Goal: Information Seeking & Learning: Learn about a topic

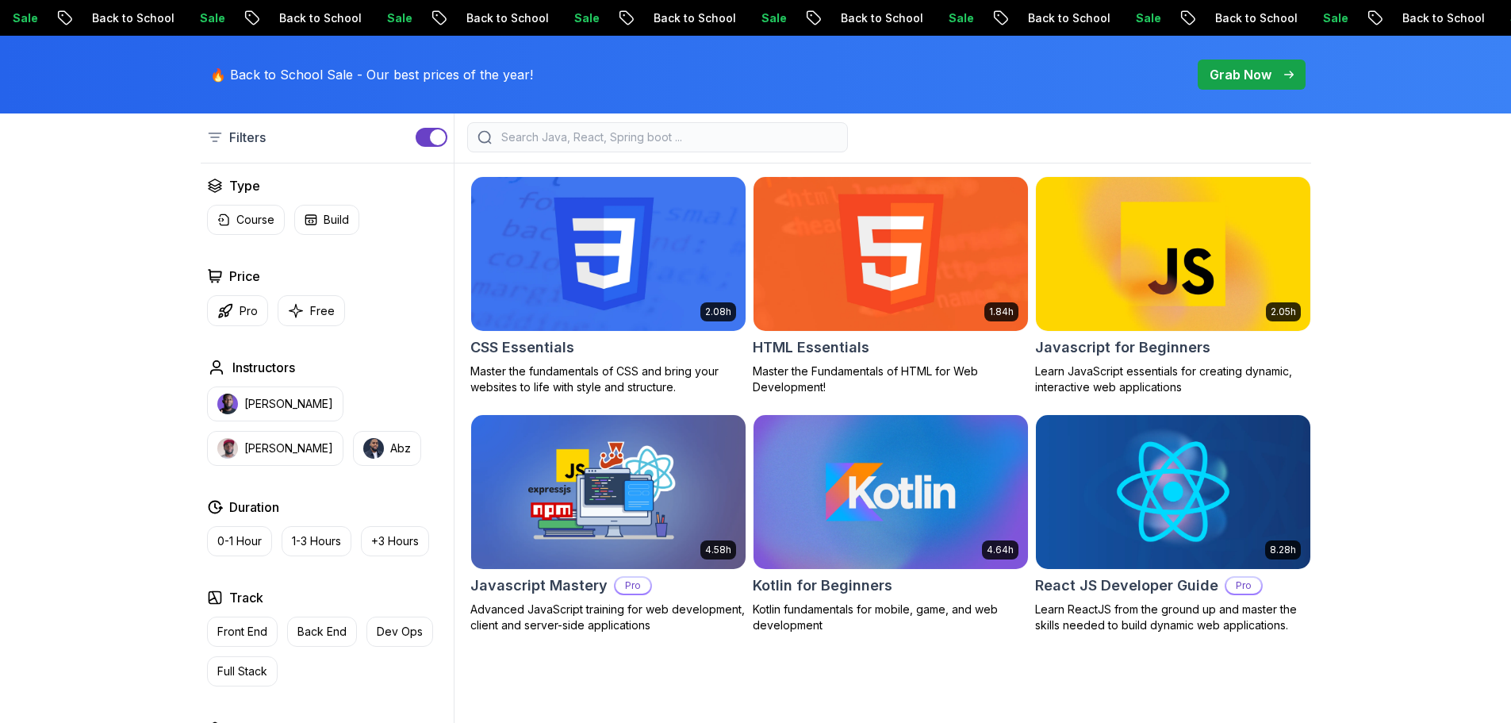
scroll to position [397, 0]
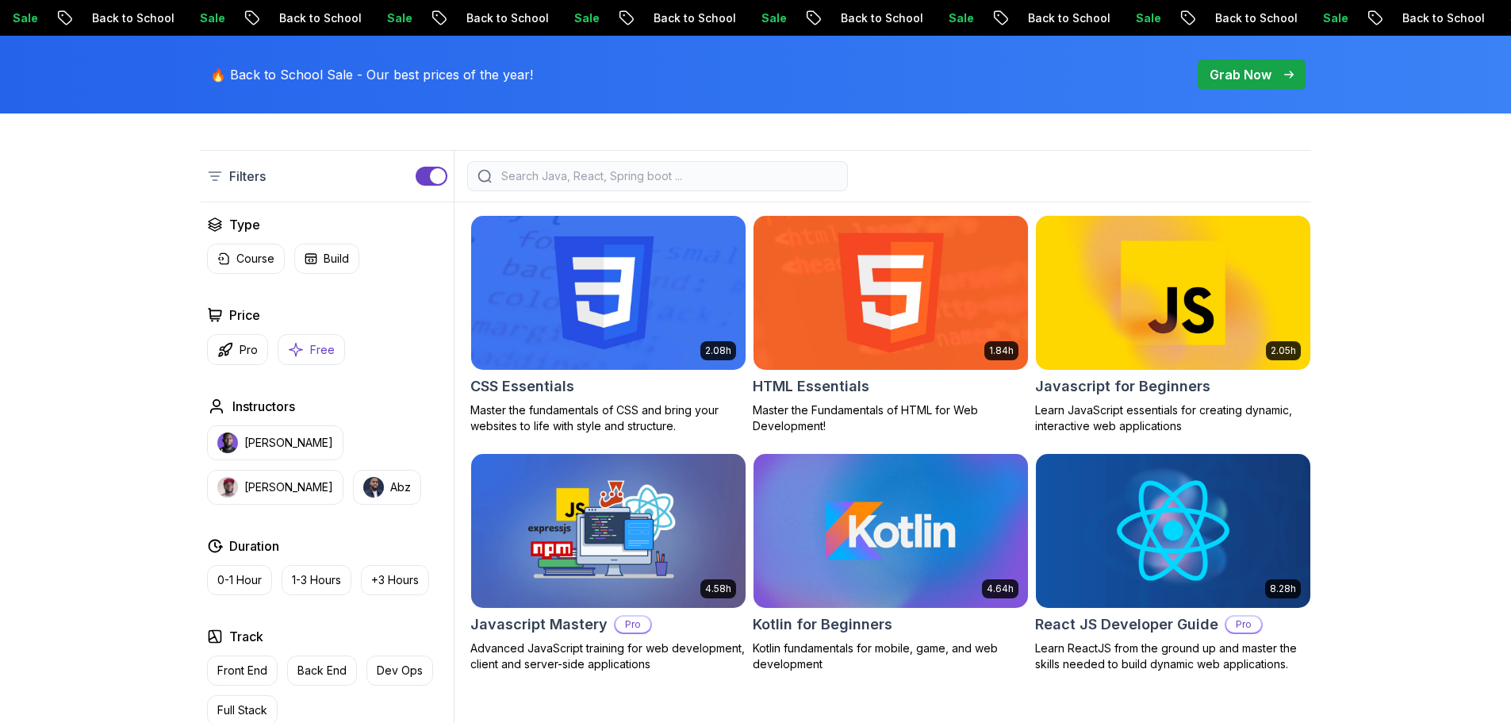
click at [310, 351] on p "Free" at bounding box center [322, 350] width 25 height 16
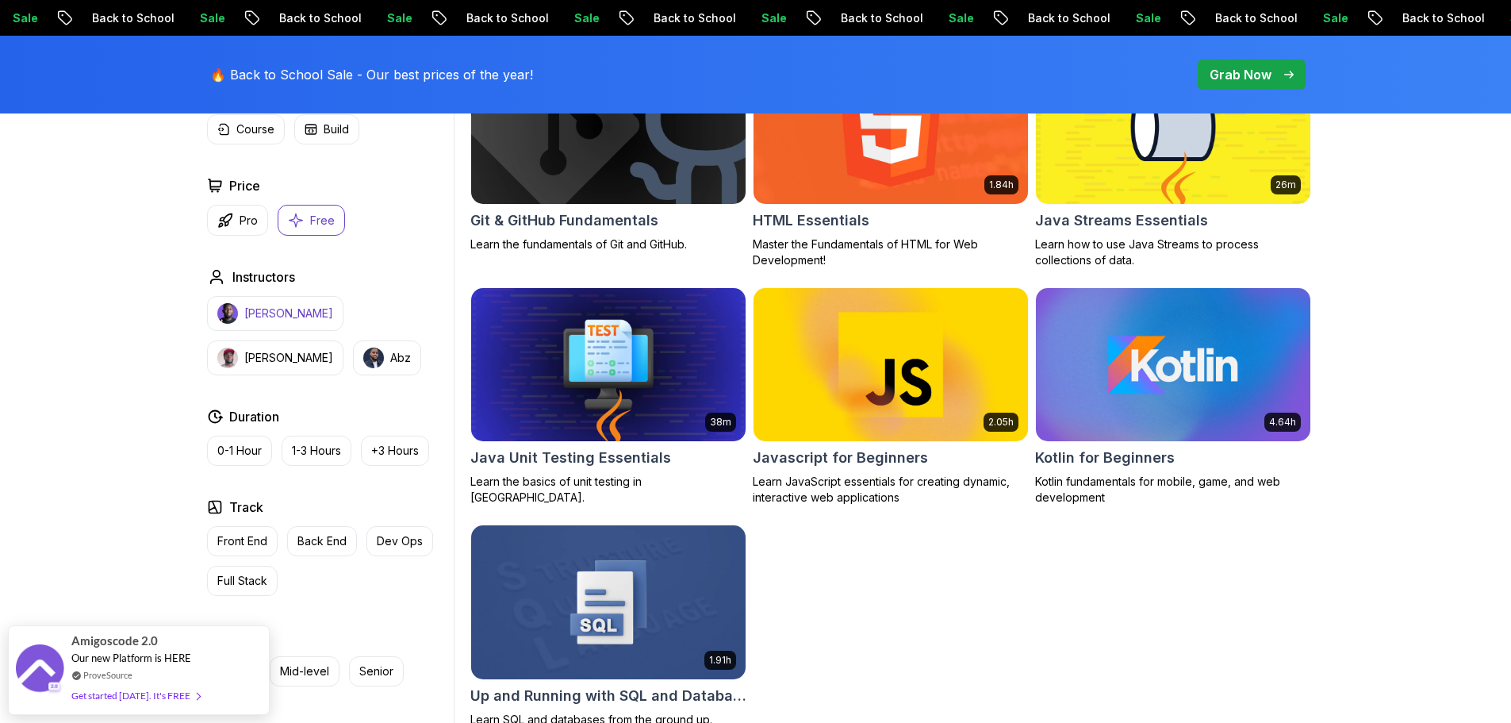
scroll to position [793, 0]
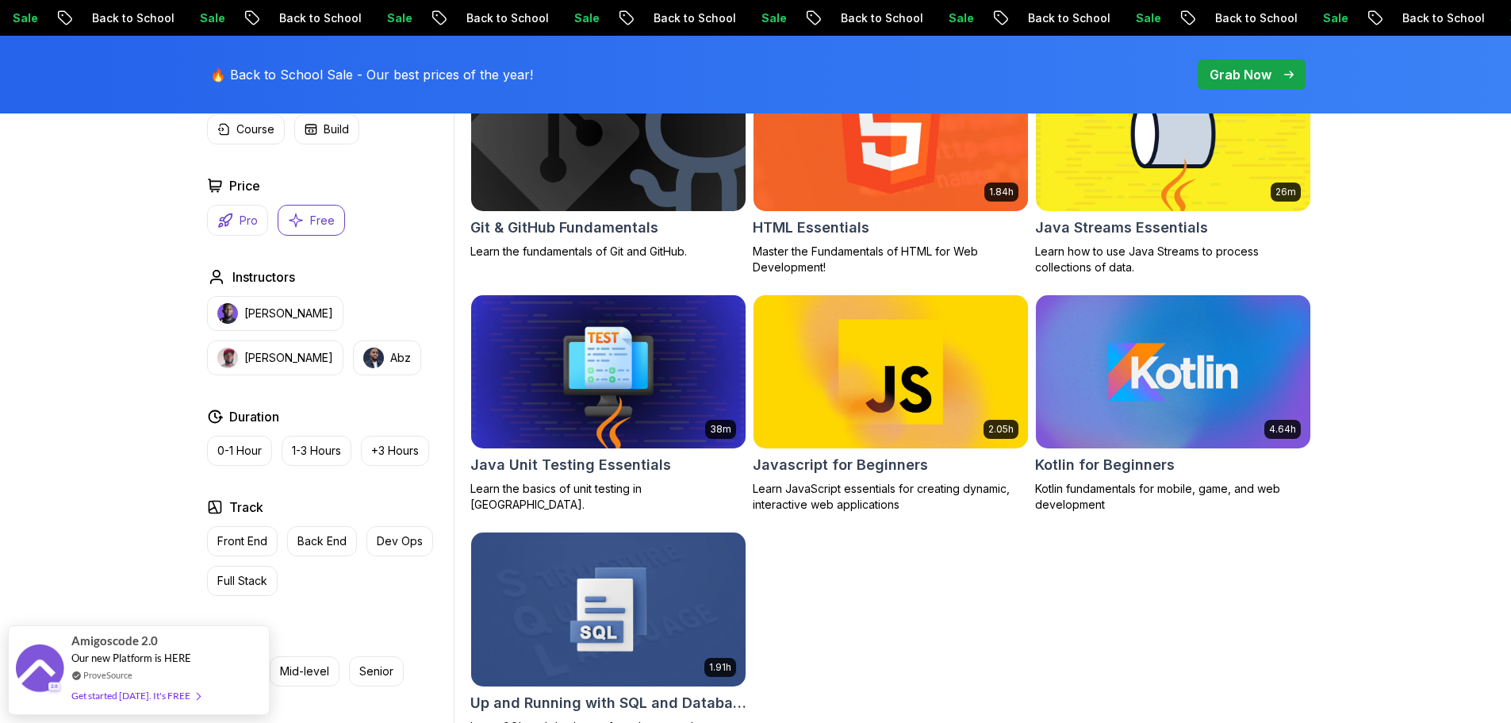
click at [225, 209] on button "Pro" at bounding box center [237, 220] width 61 height 31
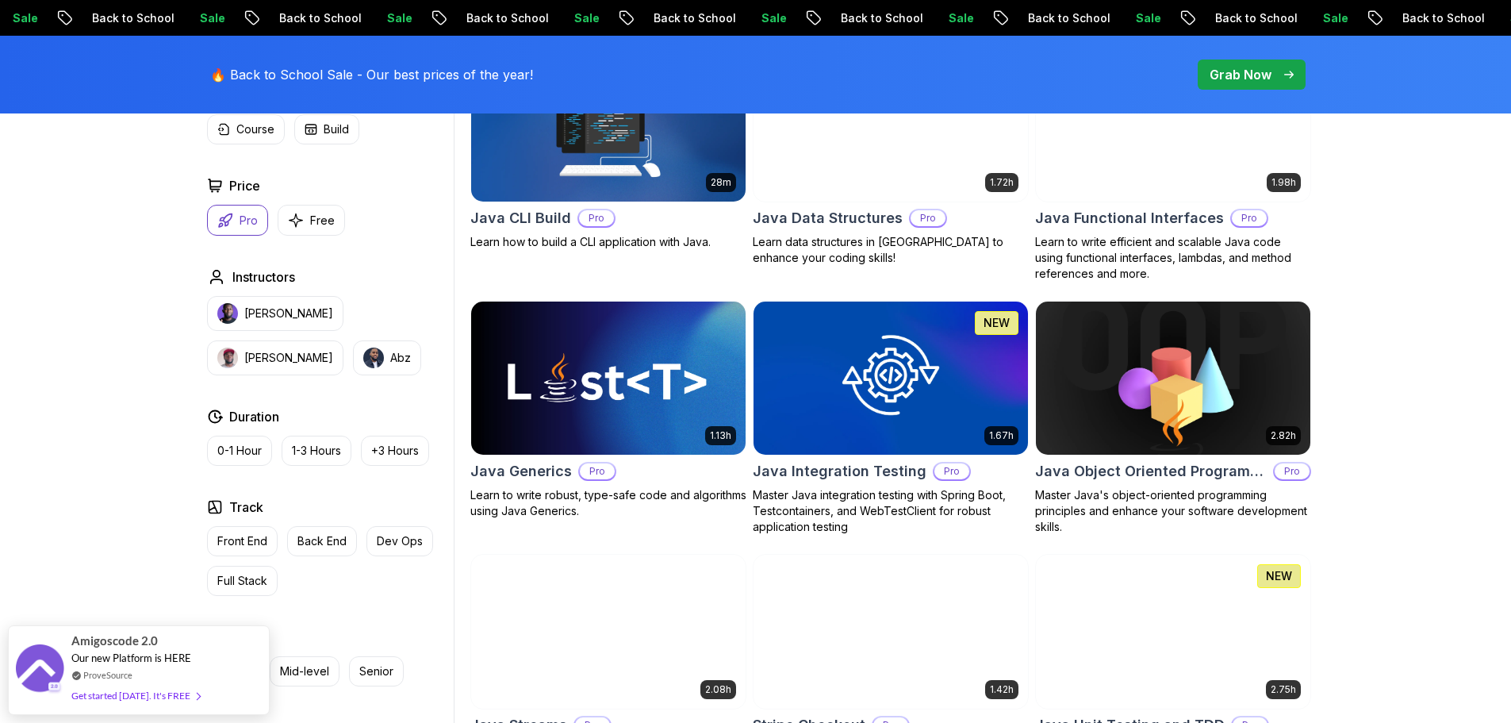
scroll to position [1904, 0]
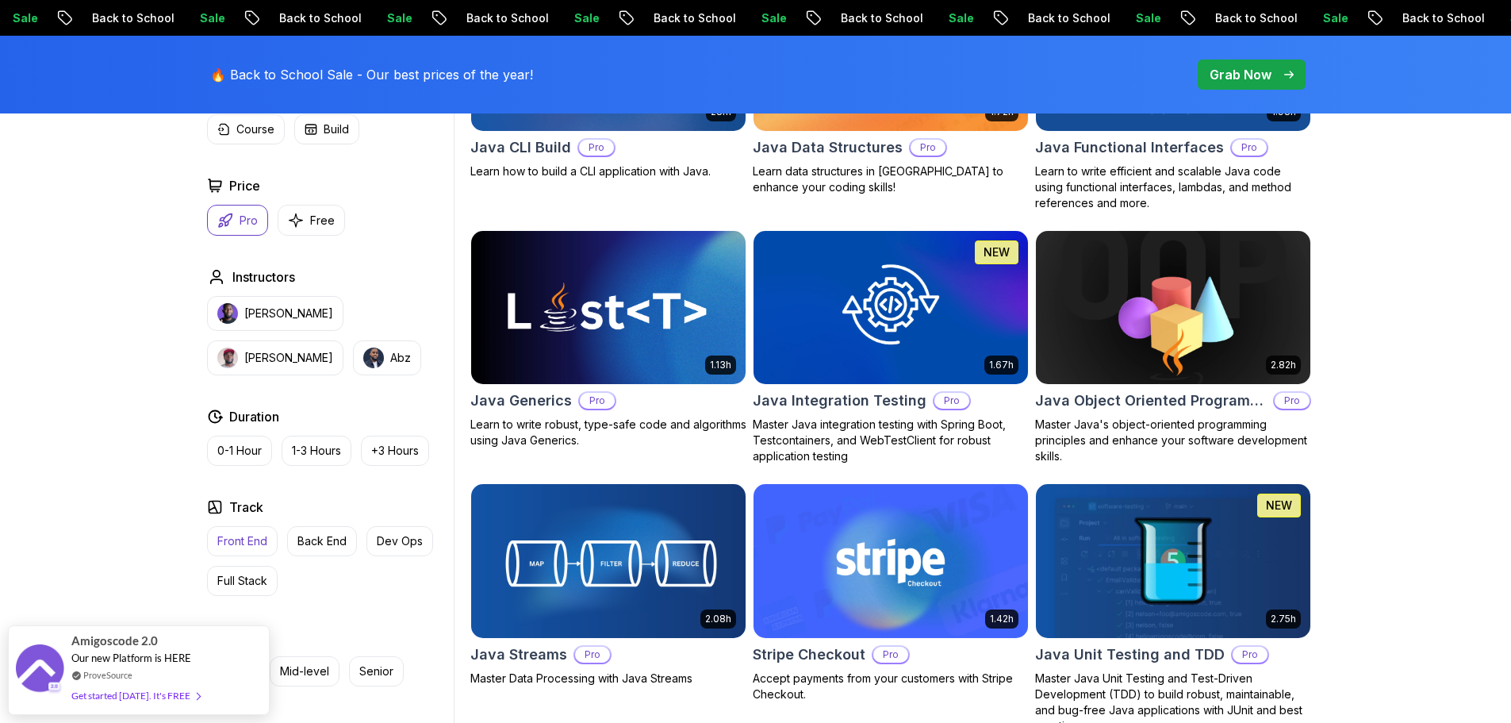
click at [249, 541] on p "Front End" at bounding box center [242, 541] width 50 height 16
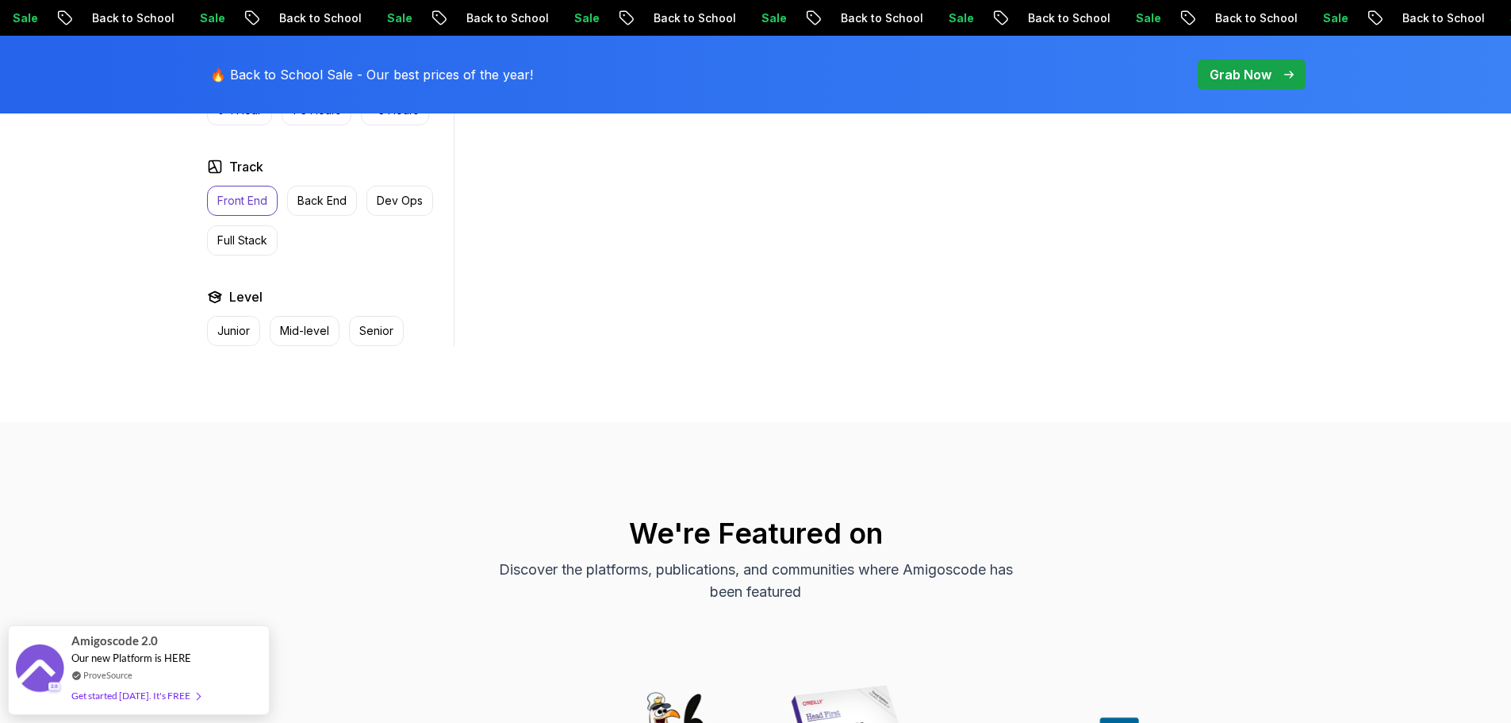
scroll to position [635, 0]
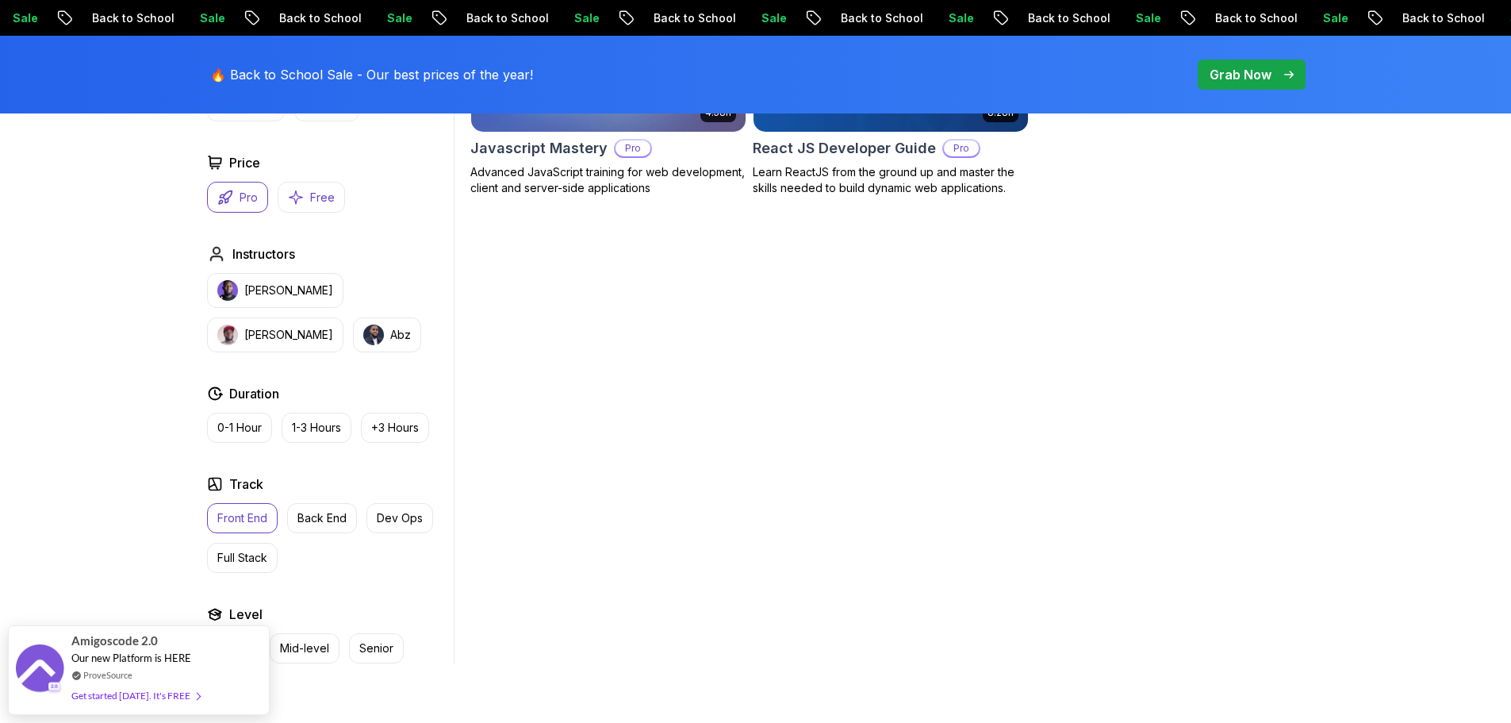
click at [308, 200] on button "Free" at bounding box center [311, 197] width 67 height 31
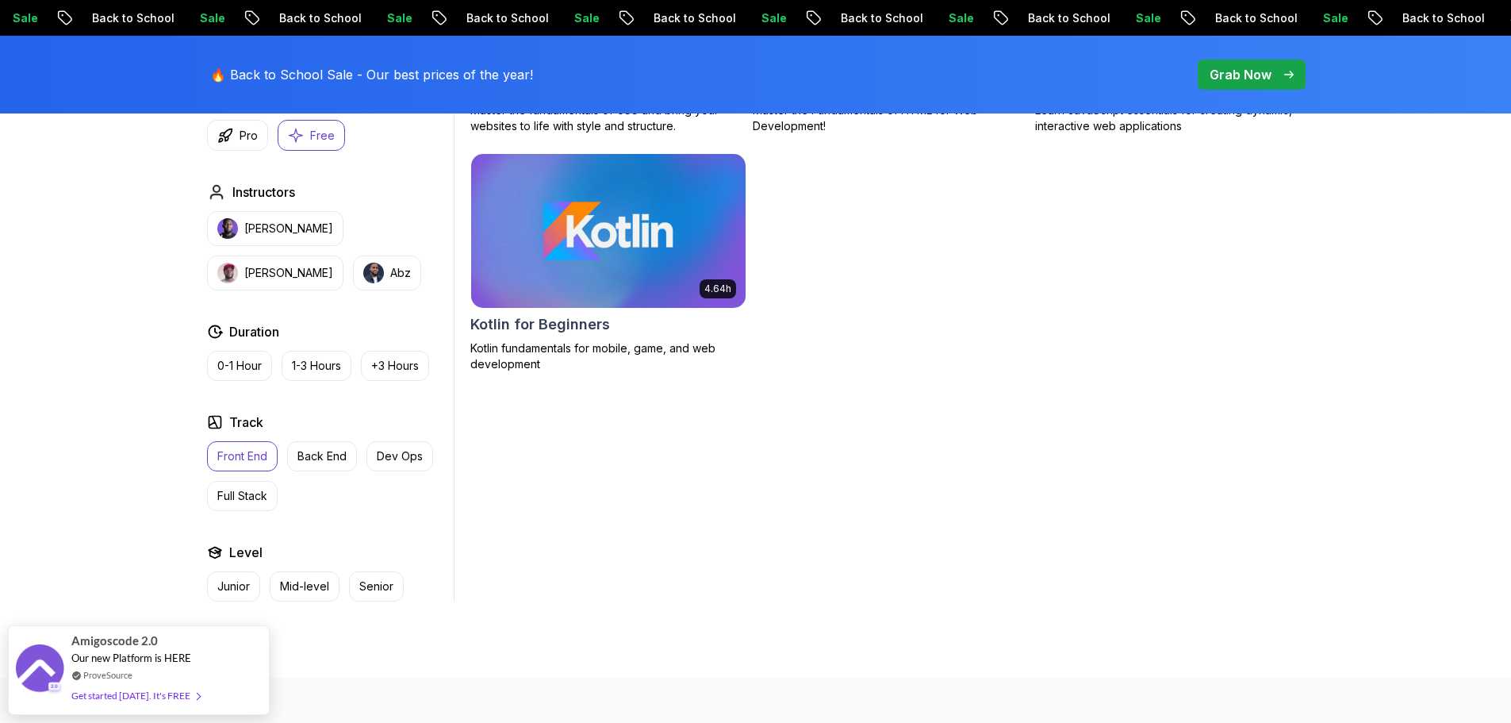
scroll to position [714, 0]
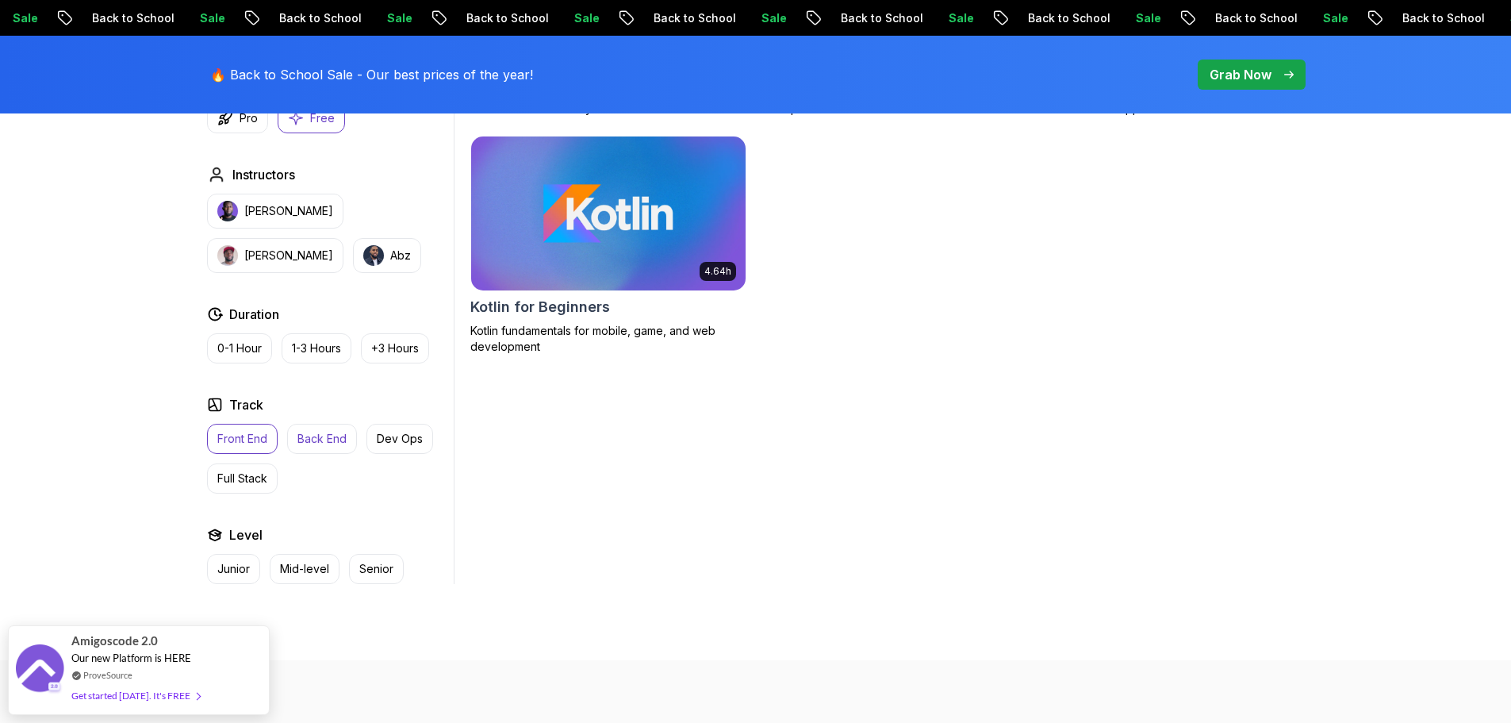
click at [315, 439] on p "Back End" at bounding box center [321, 439] width 49 height 16
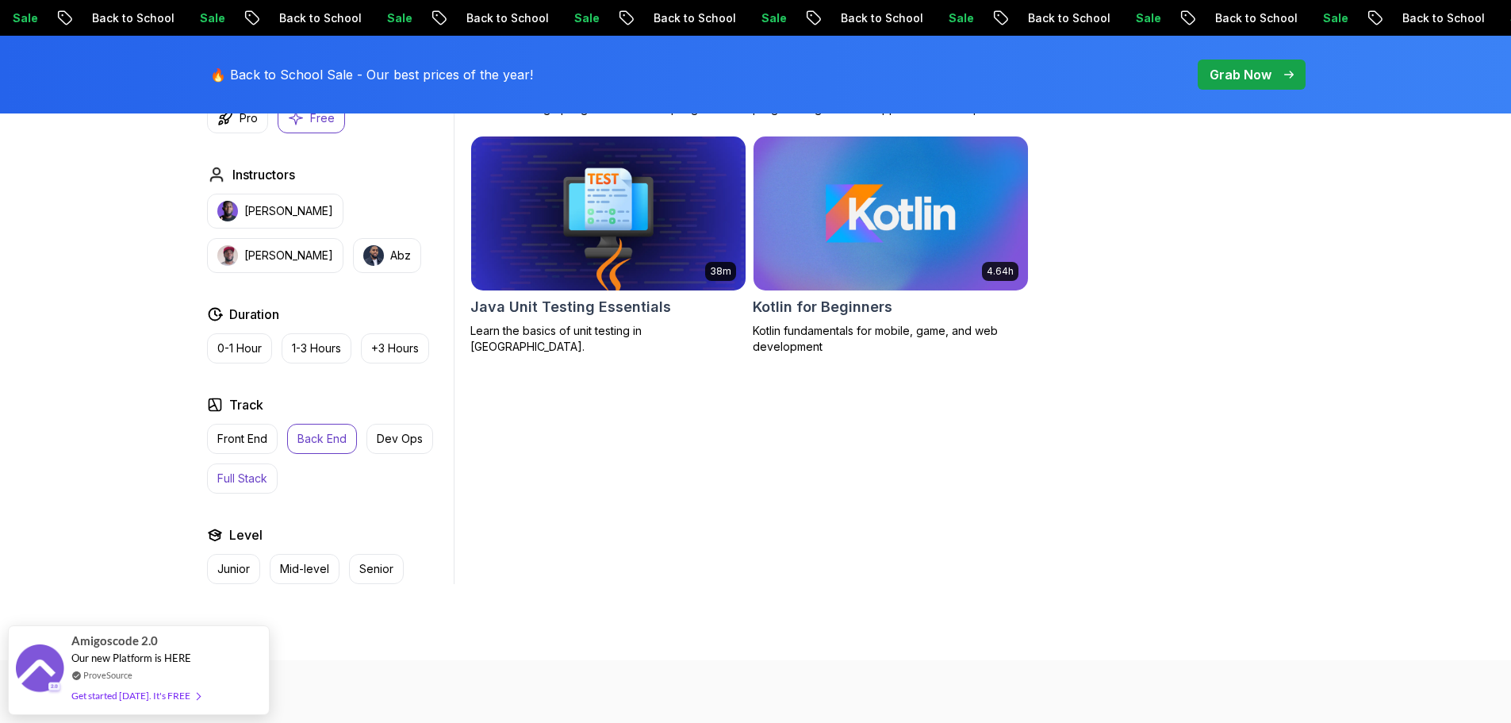
click at [246, 467] on button "Full Stack" at bounding box center [242, 478] width 71 height 30
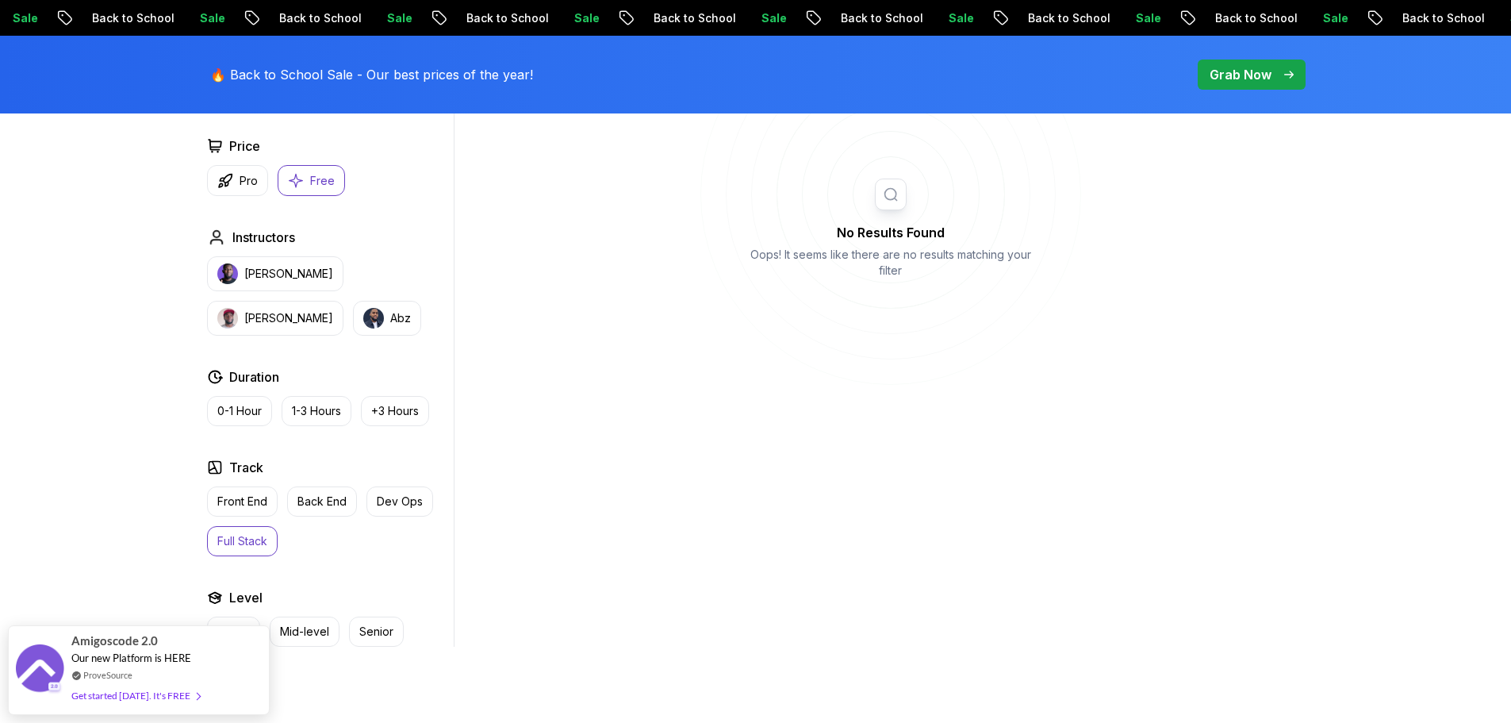
scroll to position [555, 0]
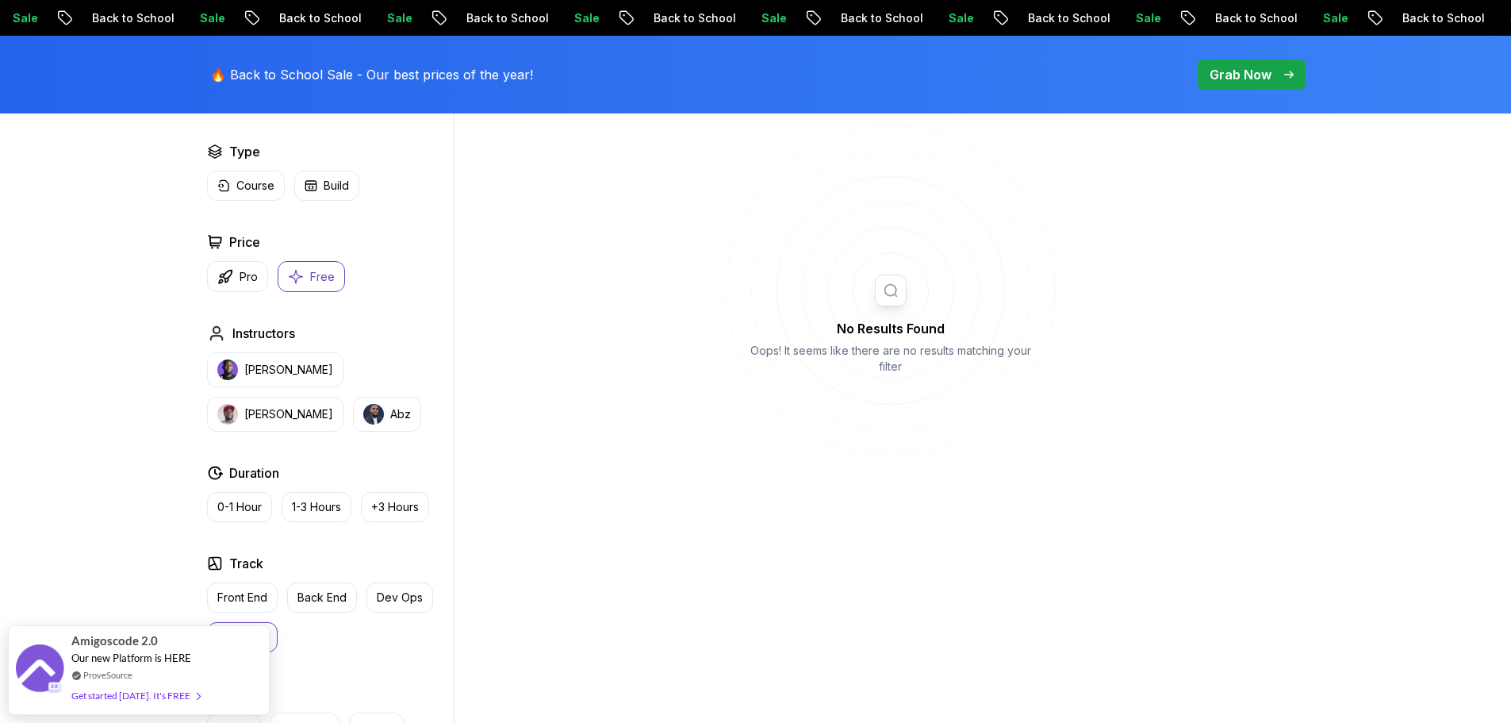
click at [310, 274] on p "Free" at bounding box center [322, 277] width 25 height 16
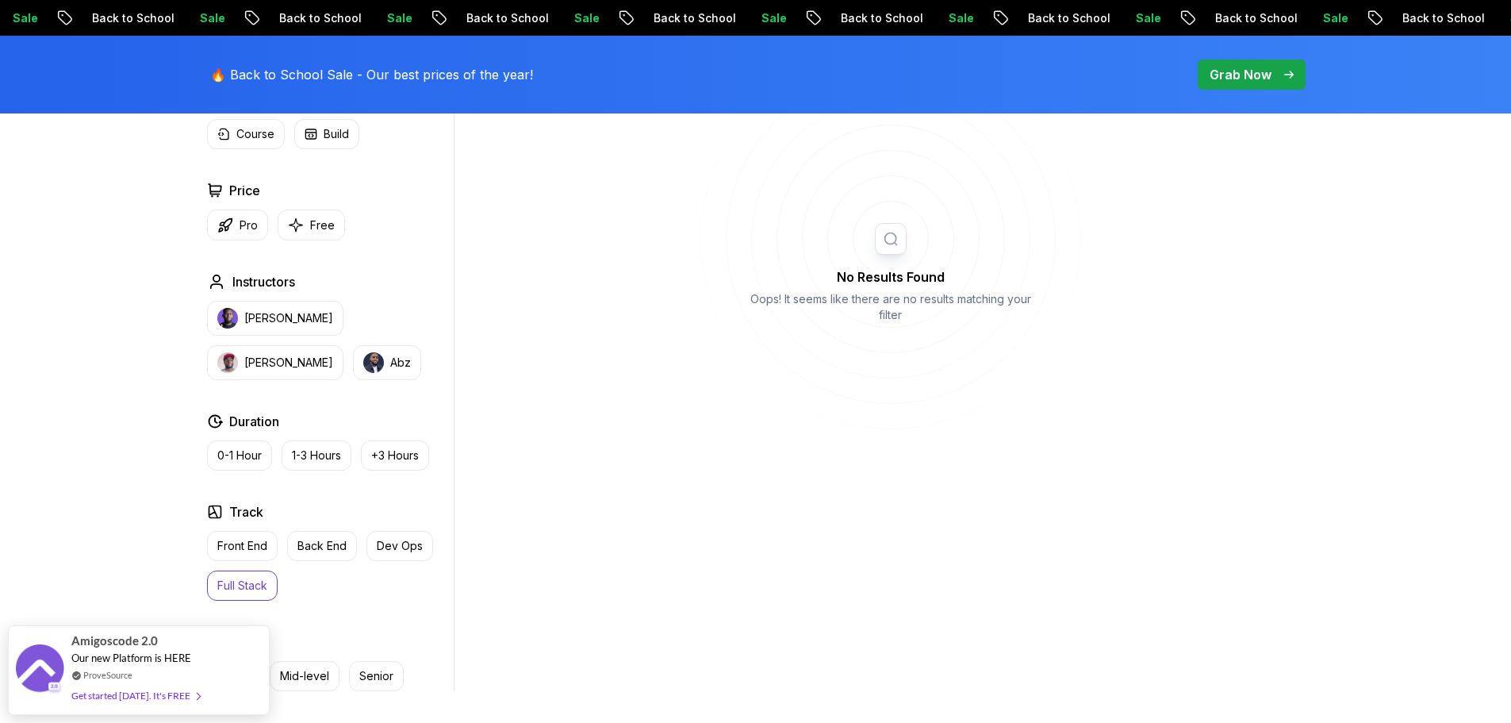
scroll to position [635, 0]
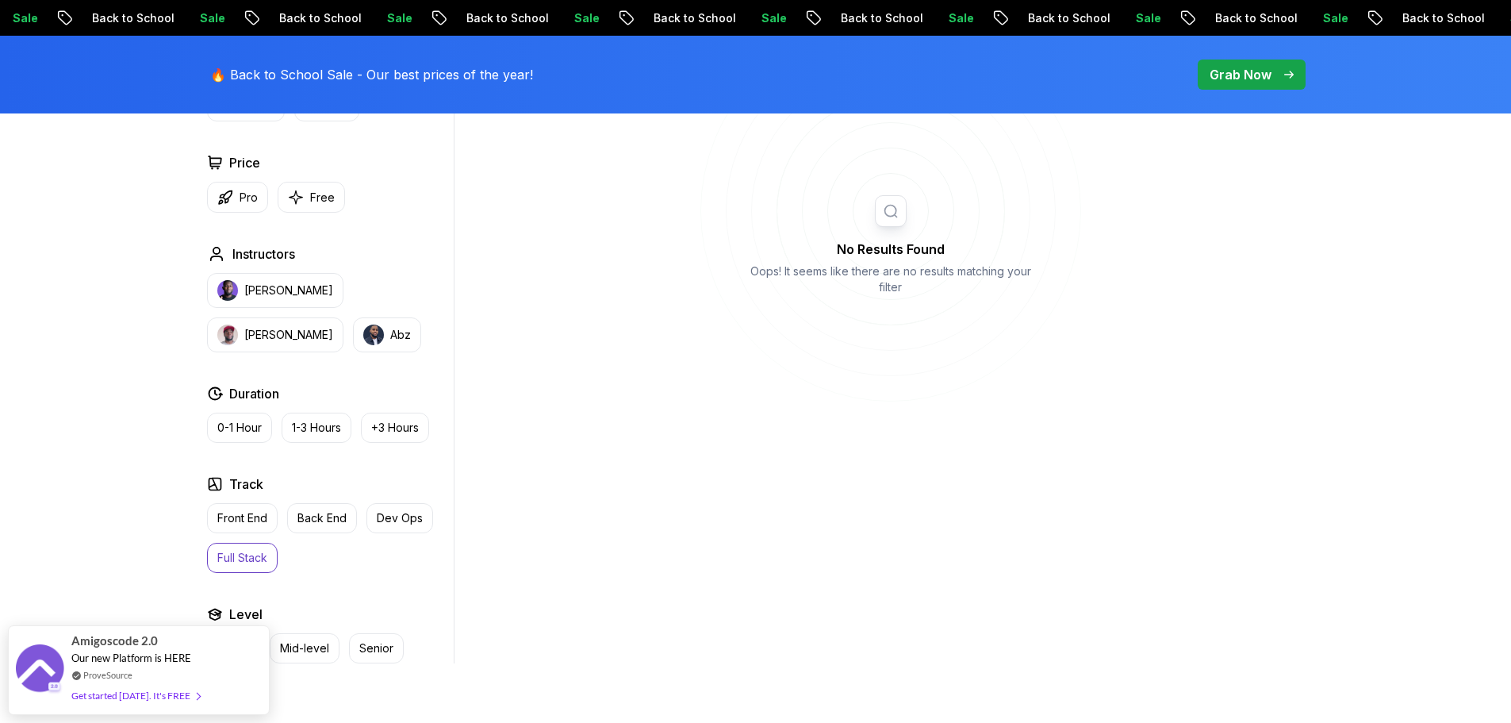
click at [249, 556] on p "Full Stack" at bounding box center [242, 558] width 50 height 16
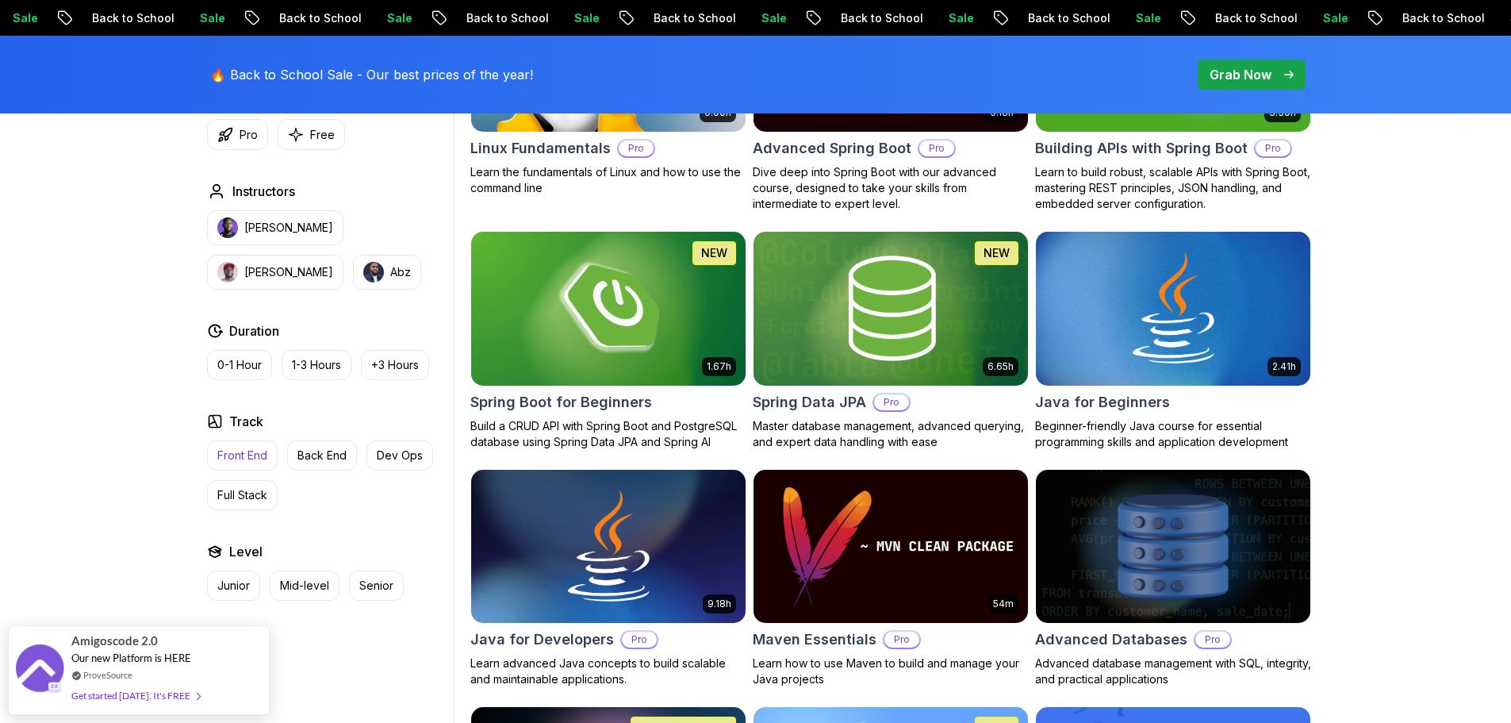
click at [251, 452] on p "Front End" at bounding box center [242, 455] width 50 height 16
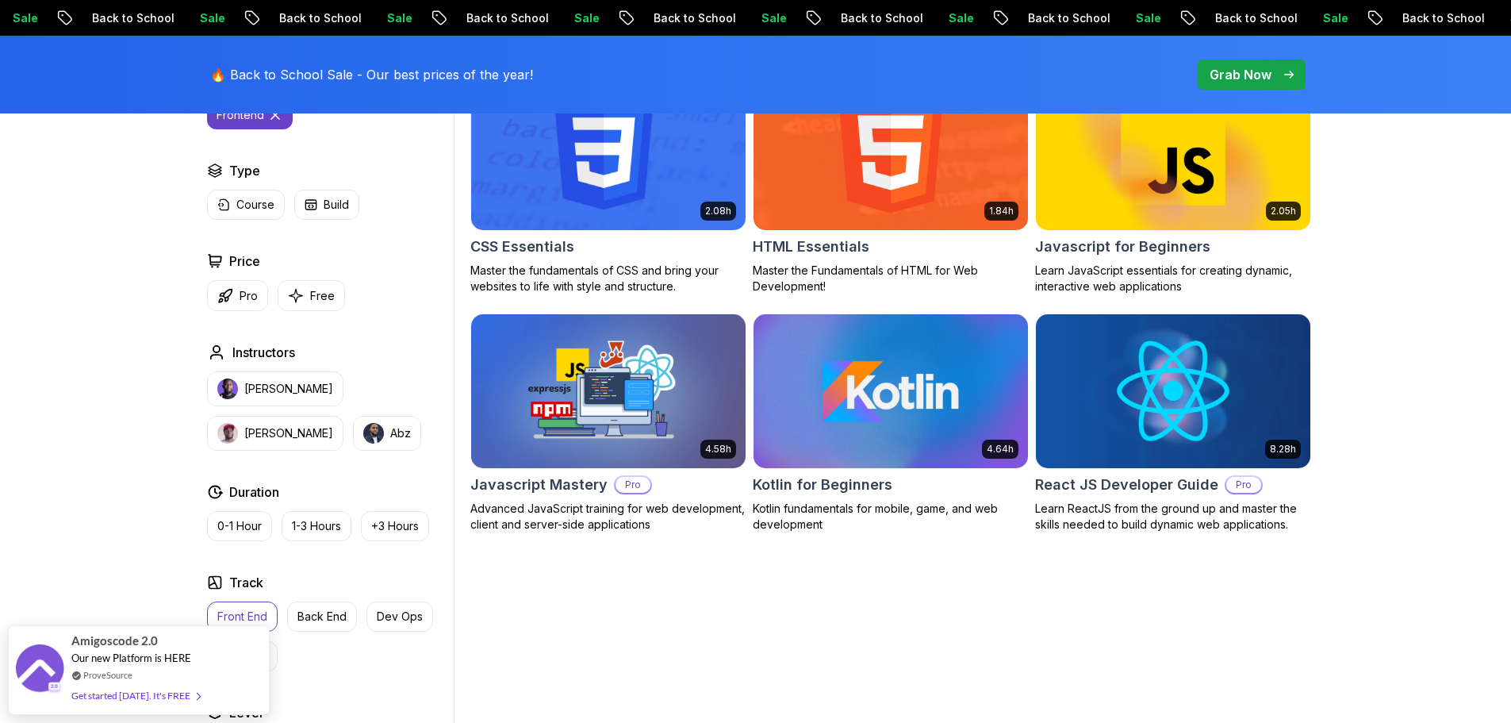
scroll to position [555, 0]
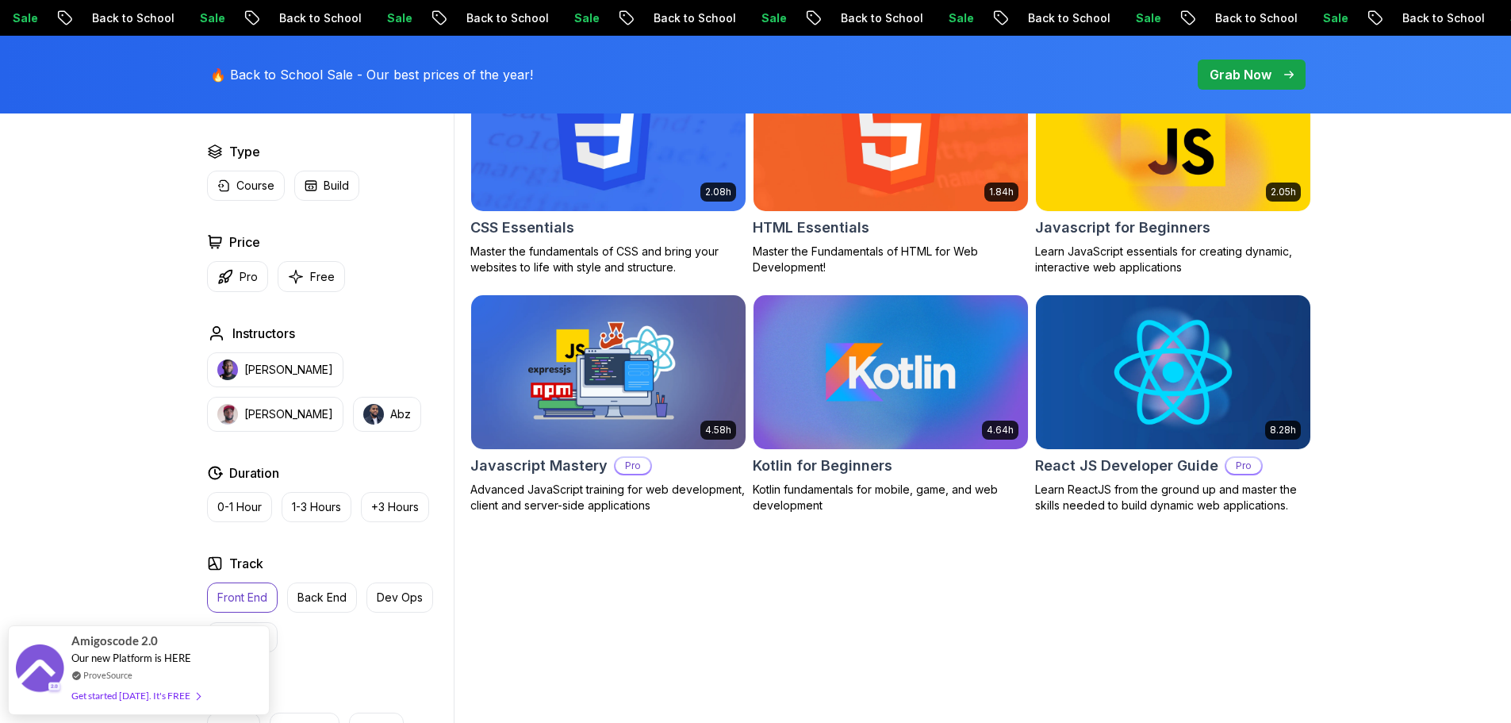
click at [1149, 365] on img at bounding box center [1173, 371] width 288 height 161
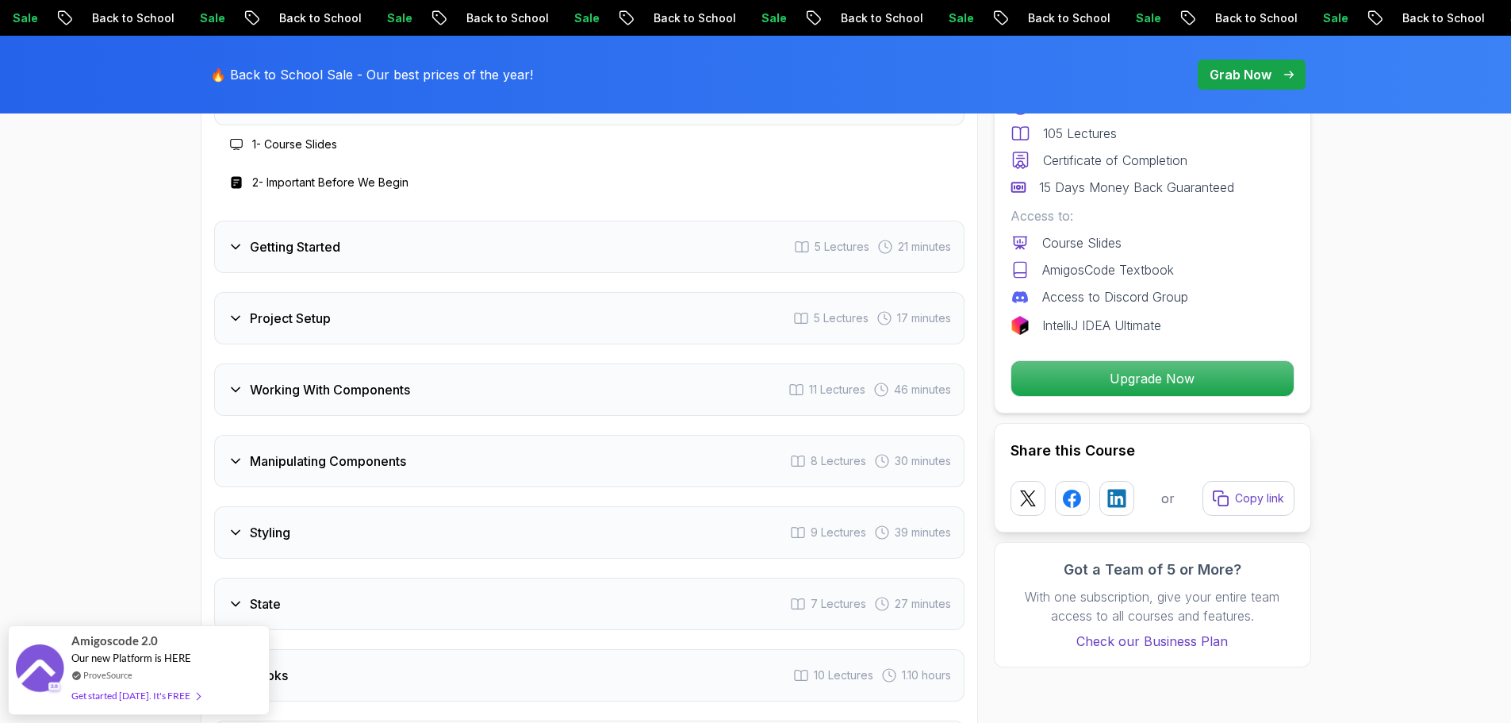
scroll to position [2380, 0]
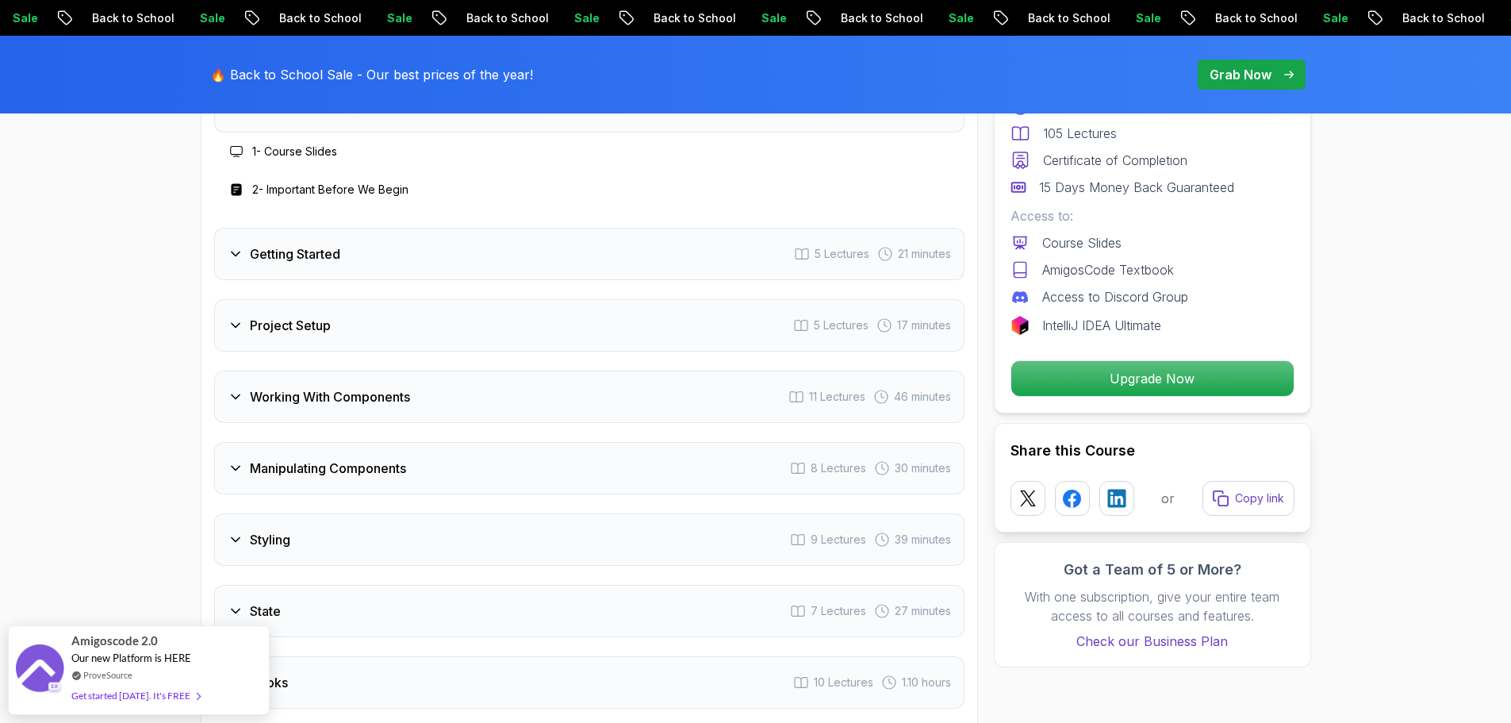
click at [509, 280] on div "Getting Started 5 Lectures 21 minutes" at bounding box center [589, 254] width 750 height 52
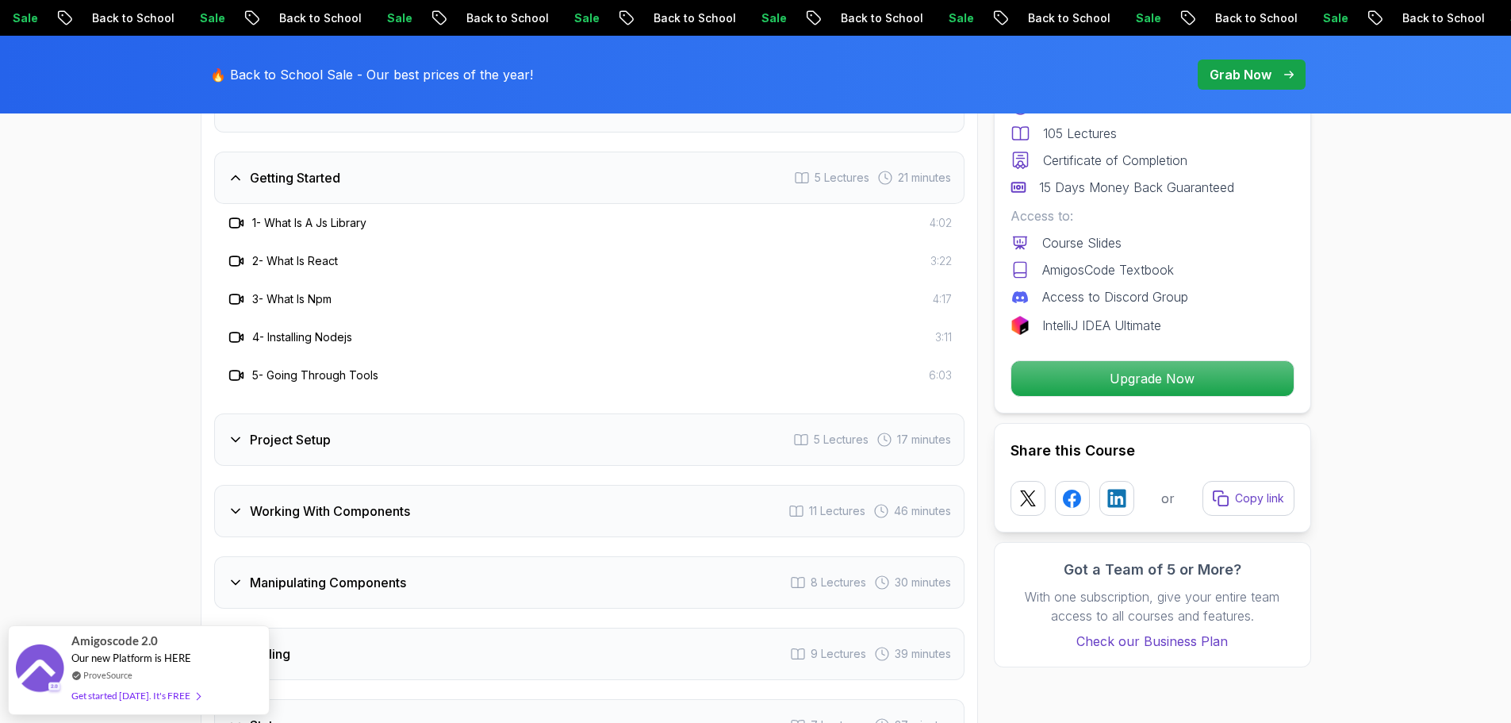
scroll to position [2459, 0]
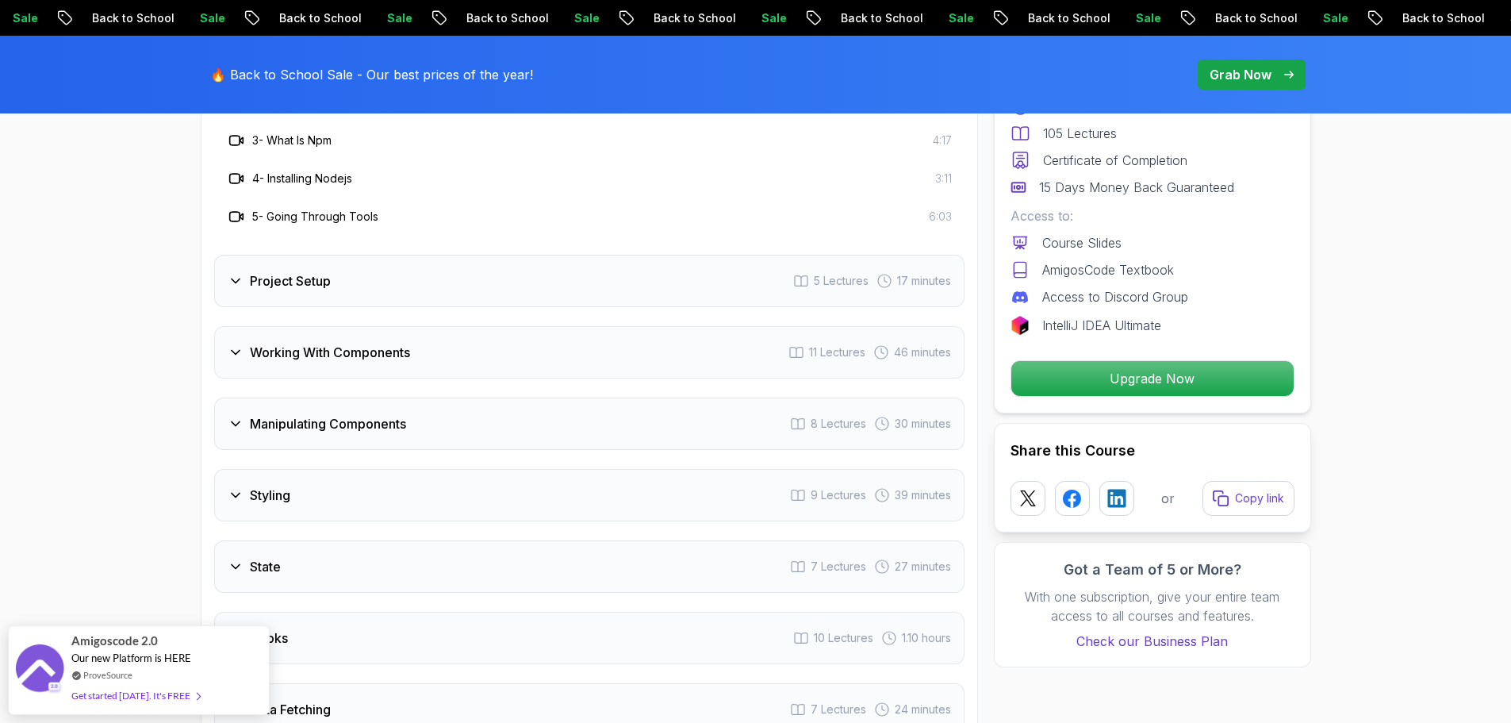
click at [367, 291] on div "Project Setup 5 Lectures 17 minutes" at bounding box center [589, 281] width 750 height 52
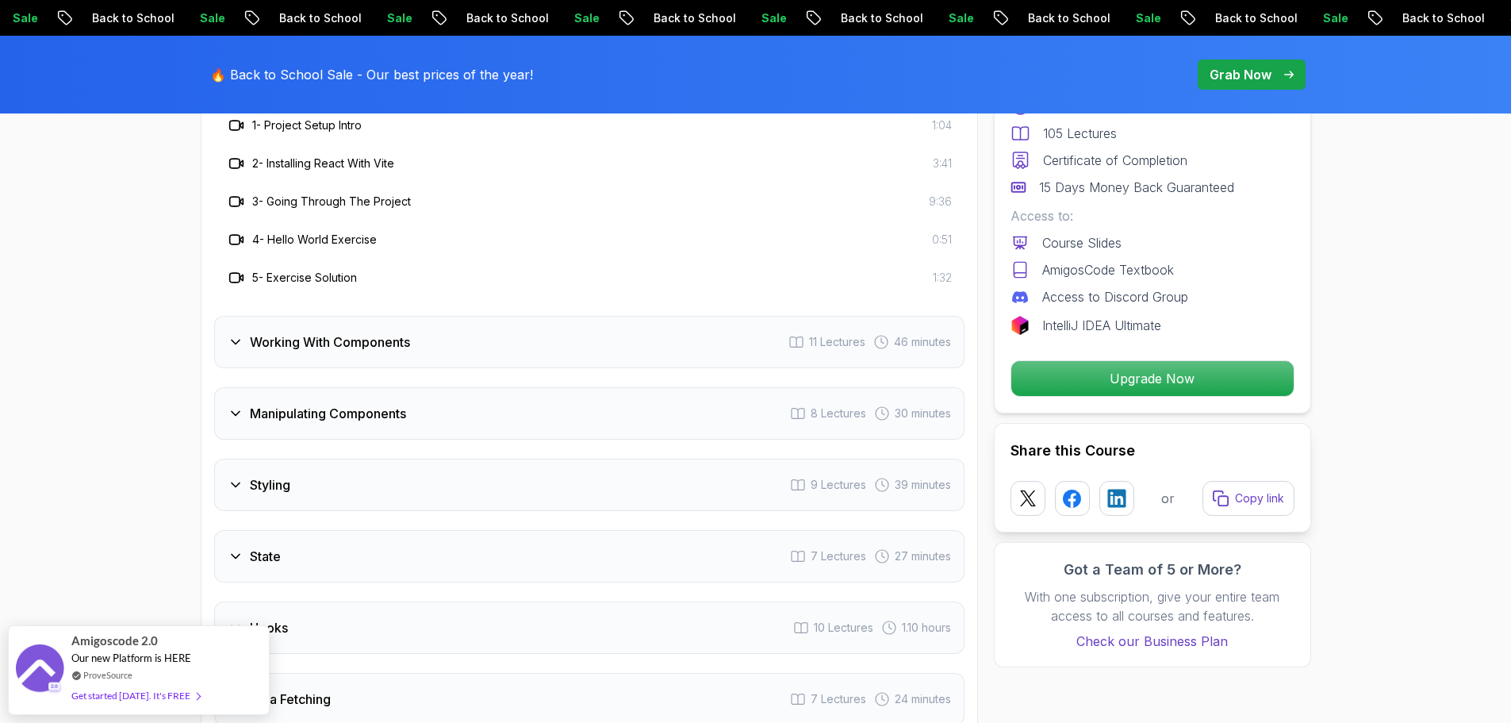
scroll to position [2618, 0]
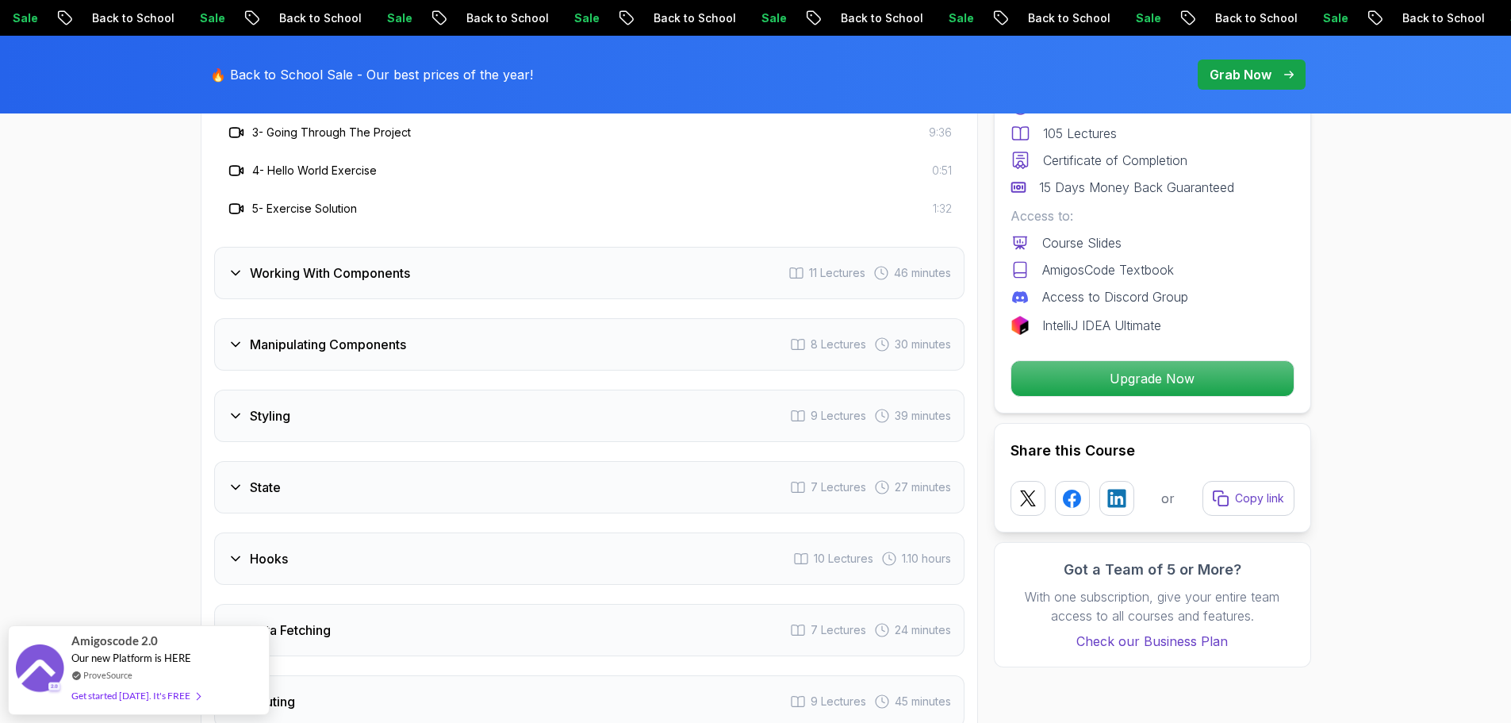
click at [435, 299] on div "Working With Components 11 Lectures 46 minutes" at bounding box center [589, 273] width 750 height 52
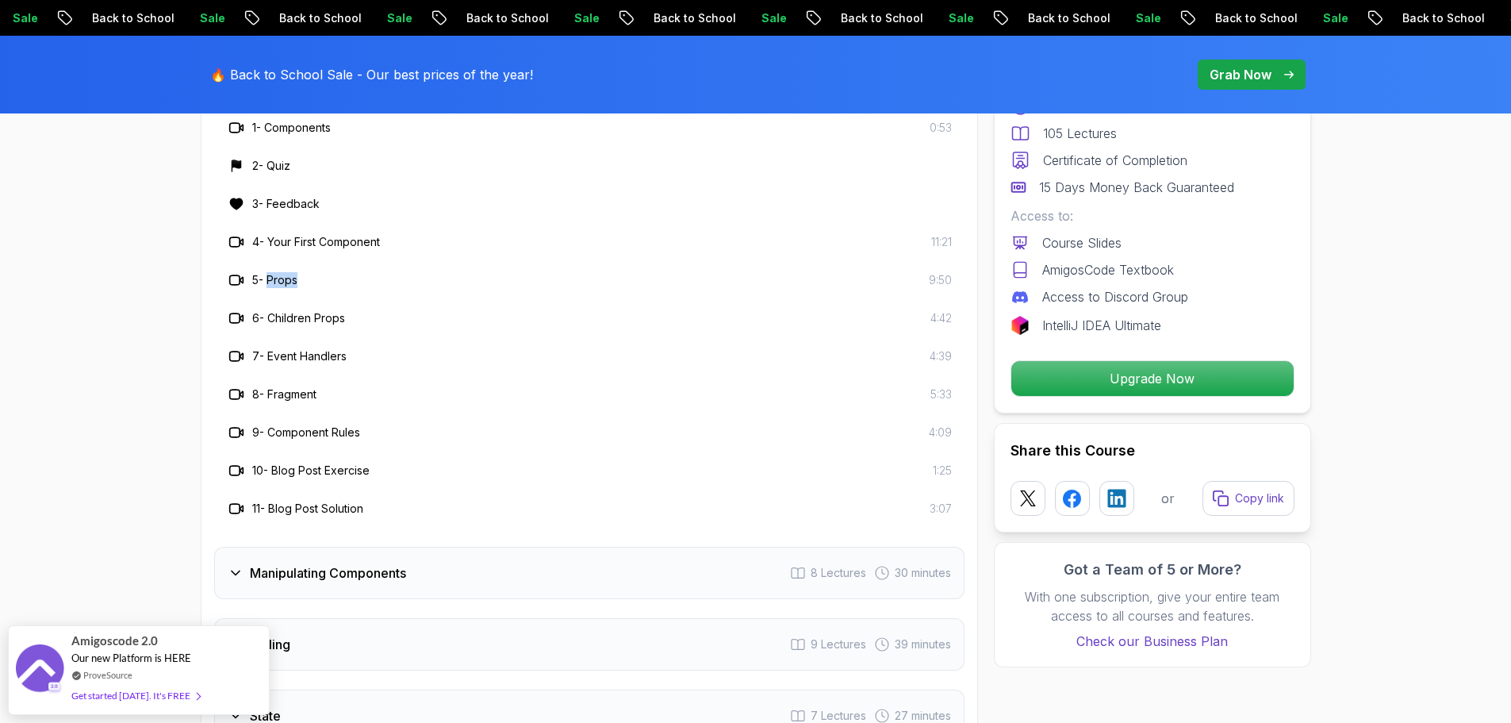
drag, startPoint x: 309, startPoint y: 306, endPoint x: 270, endPoint y: 305, distance: 38.9
click at [270, 290] on div "5 - Props 9:50" at bounding box center [589, 279] width 725 height 19
click at [393, 290] on div "5 - Props 9:50" at bounding box center [589, 279] width 725 height 19
drag, startPoint x: 301, startPoint y: 305, endPoint x: 267, endPoint y: 300, distance: 35.3
click at [267, 290] on div "5 - Props 9:50" at bounding box center [589, 279] width 725 height 19
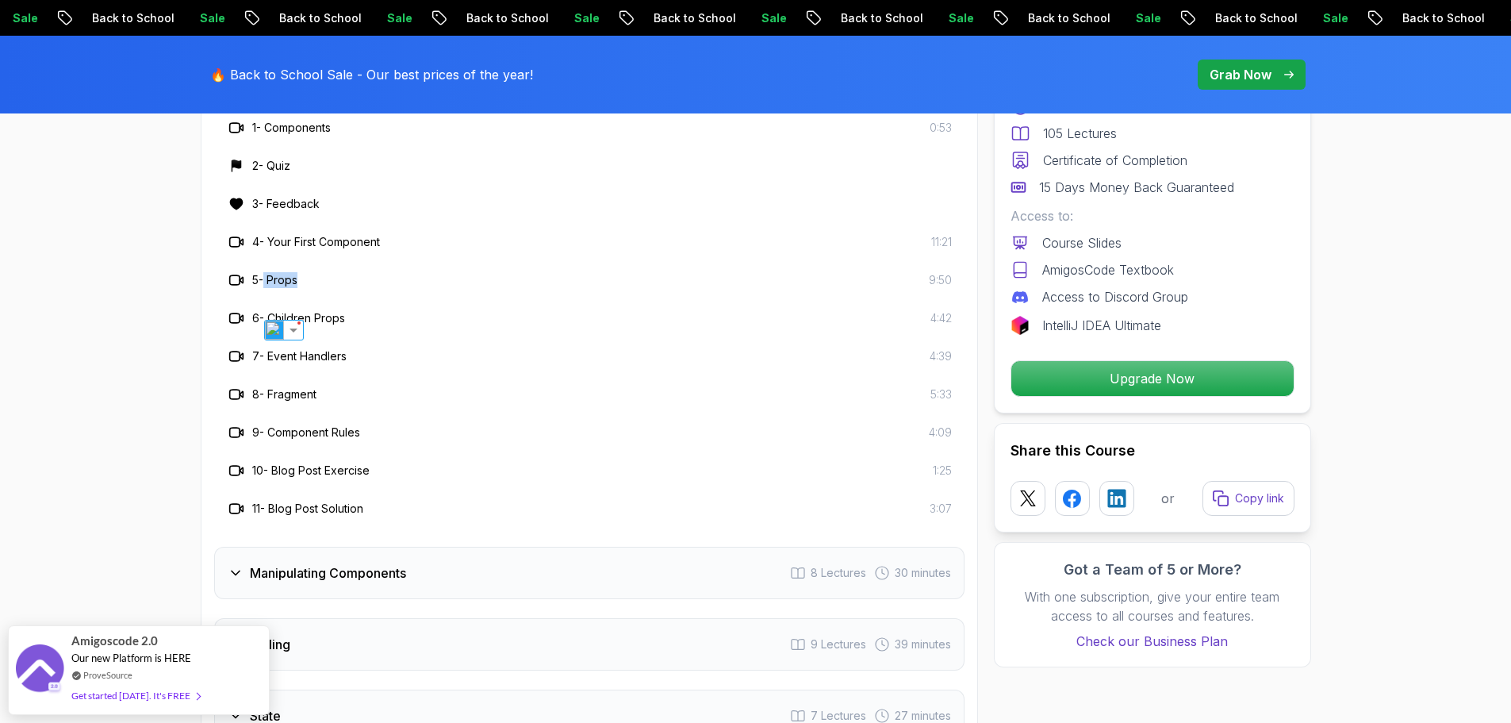
click at [347, 290] on div "5 - Props 9:50" at bounding box center [589, 279] width 725 height 19
drag, startPoint x: 298, startPoint y: 306, endPoint x: 272, endPoint y: 300, distance: 26.9
click at [272, 288] on h3 "5 - Props" at bounding box center [274, 280] width 45 height 16
click at [343, 290] on div "5 - Props 9:50" at bounding box center [589, 279] width 725 height 19
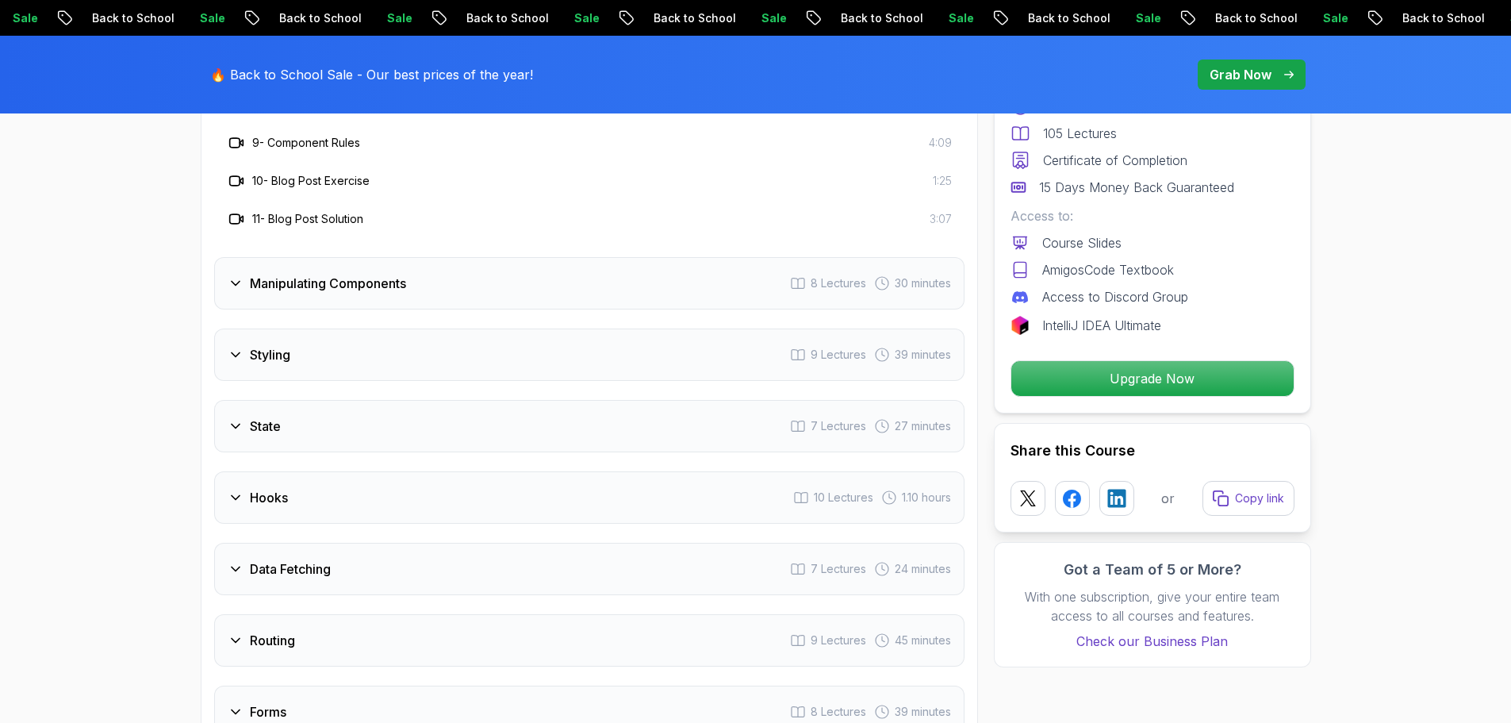
scroll to position [2935, 0]
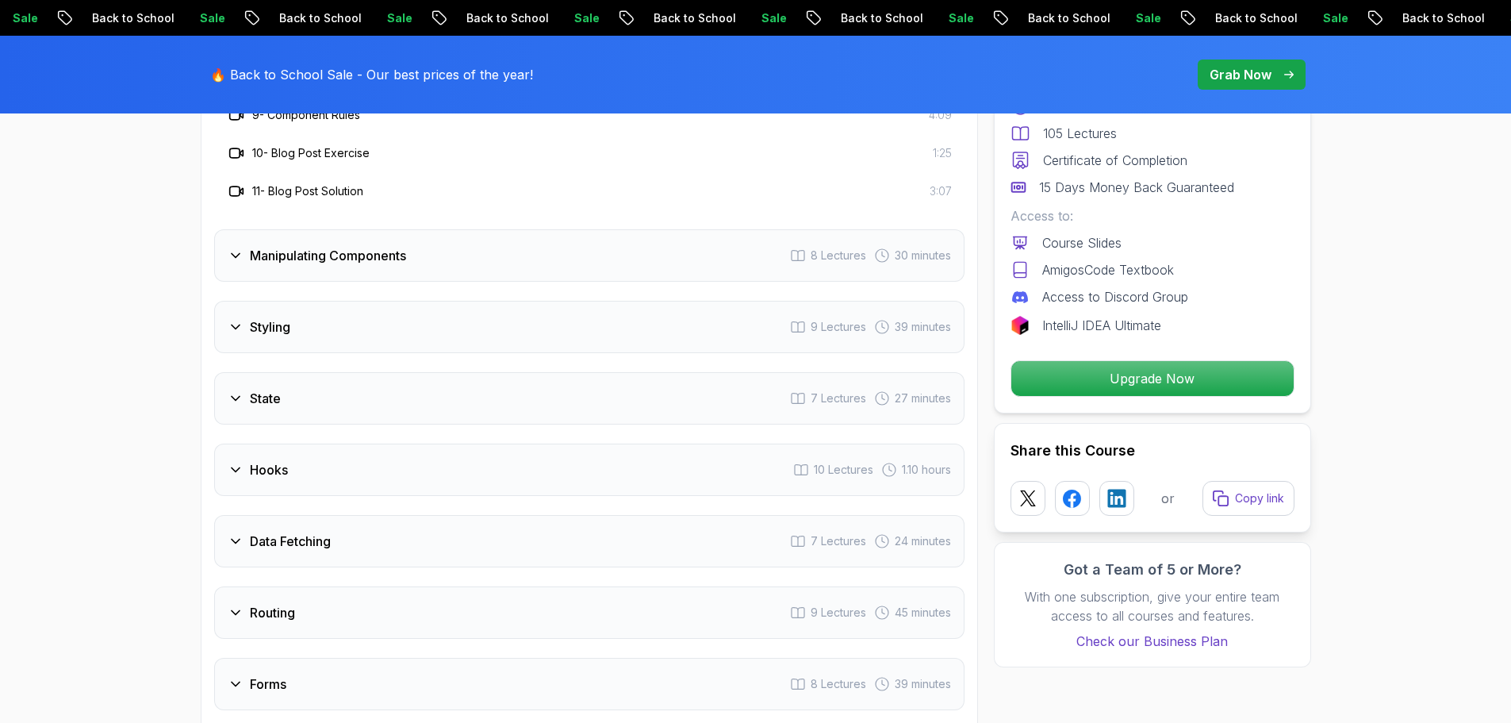
click at [357, 265] on h3 "Manipulating Components" at bounding box center [328, 255] width 156 height 19
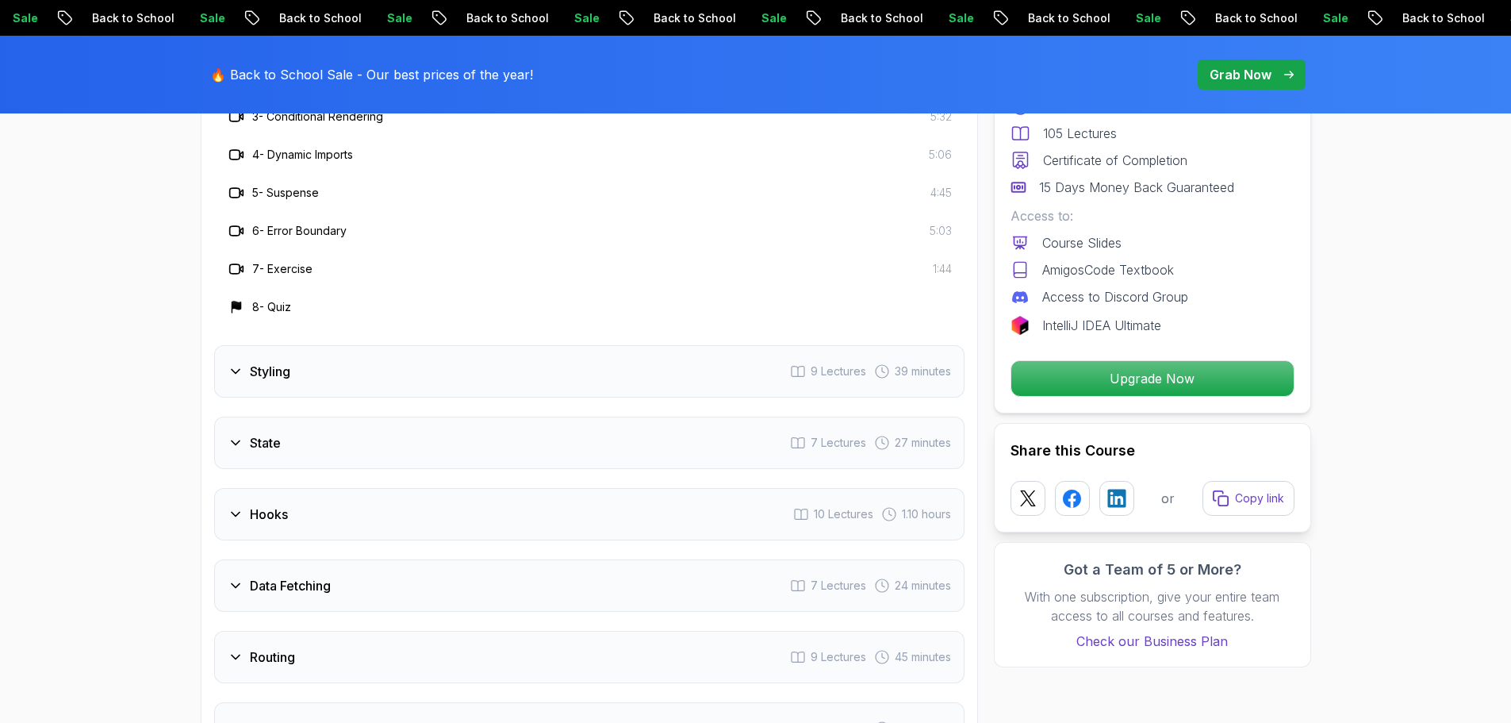
scroll to position [2856, 0]
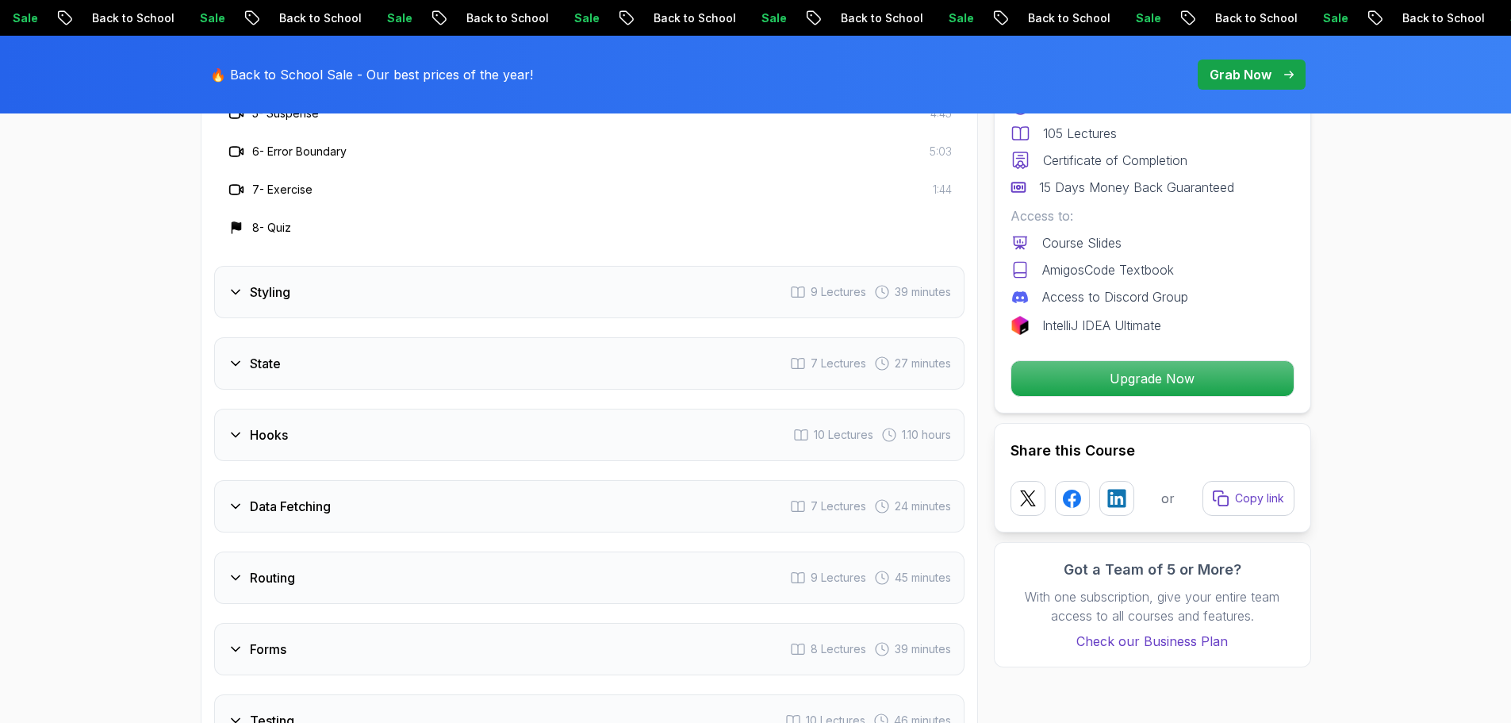
click at [380, 318] on div "Styling 9 Lectures 39 minutes" at bounding box center [589, 292] width 750 height 52
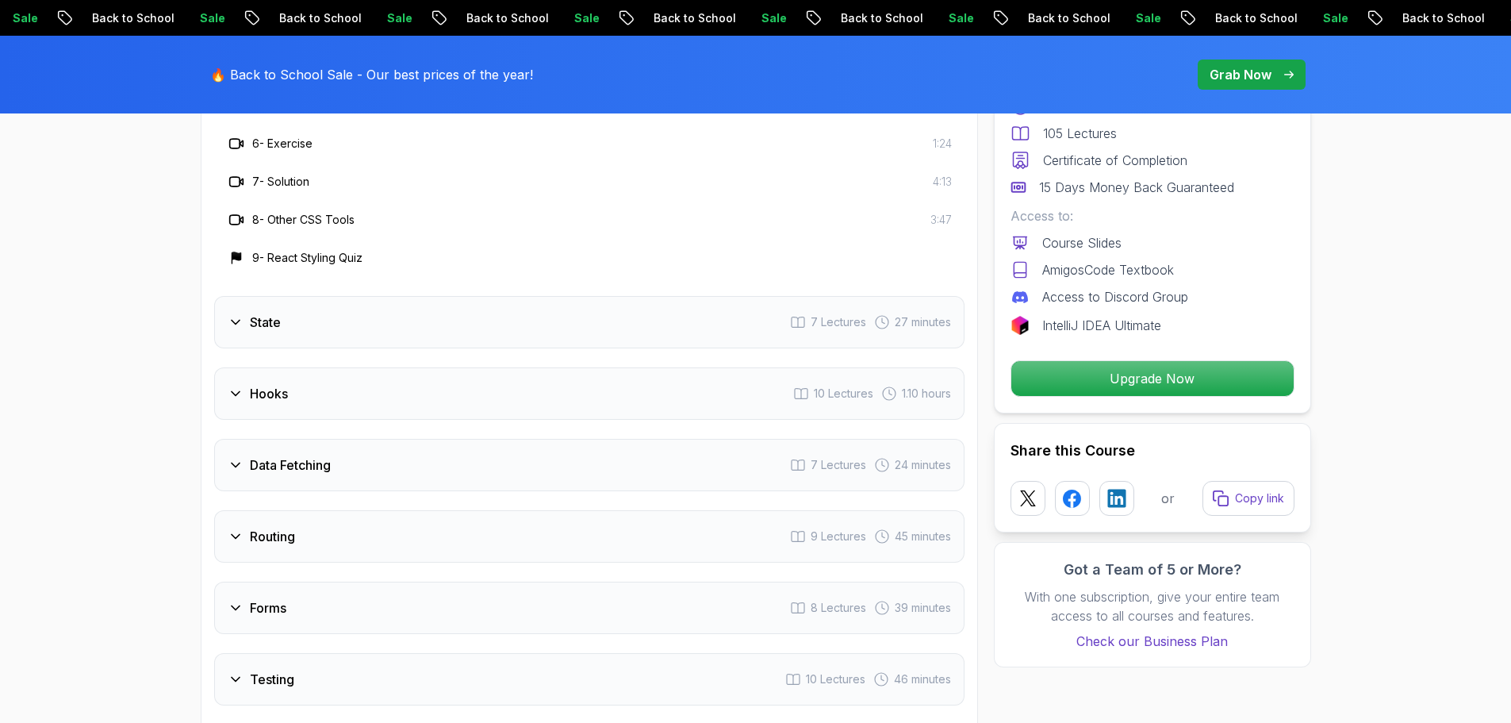
scroll to position [3014, 0]
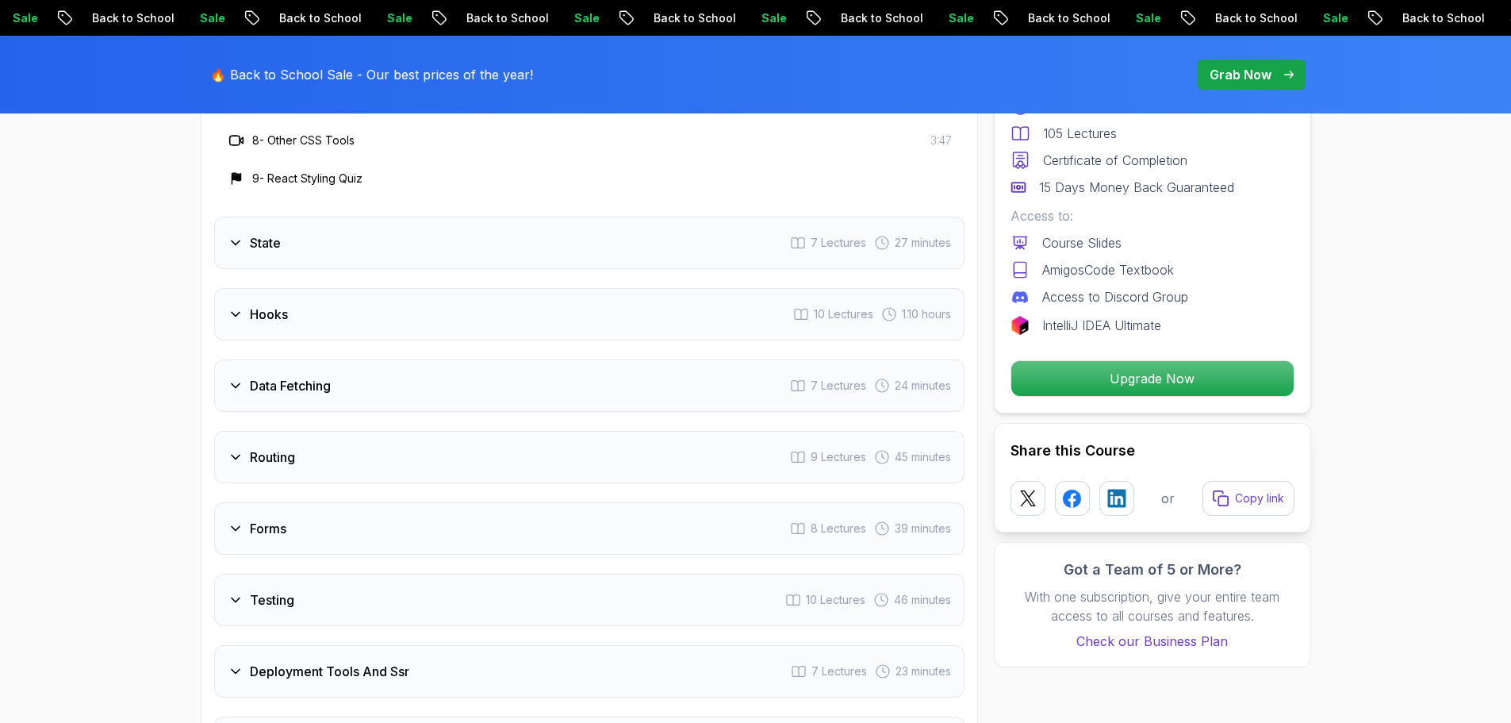
click at [414, 340] on div "Hooks 10 Lectures 1.10 hours" at bounding box center [589, 314] width 750 height 52
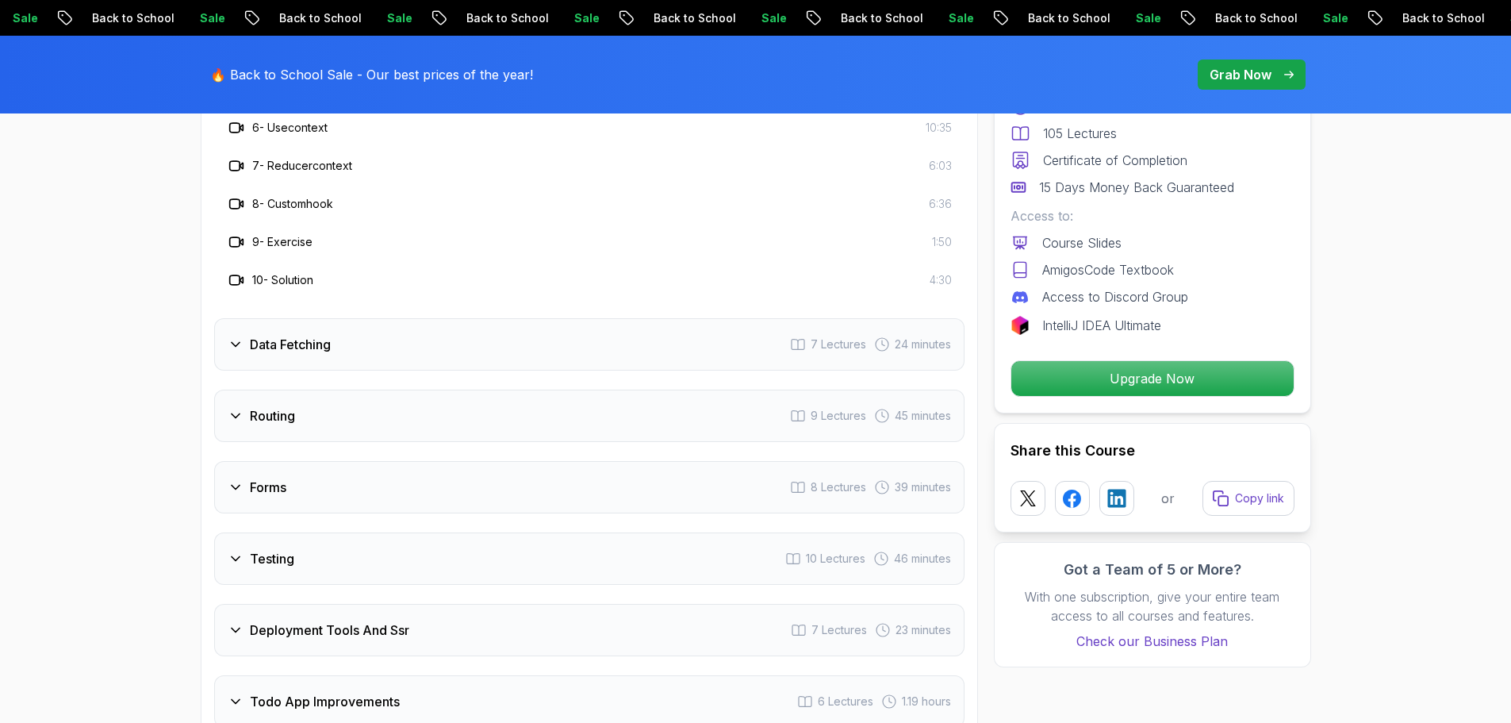
scroll to position [3173, 0]
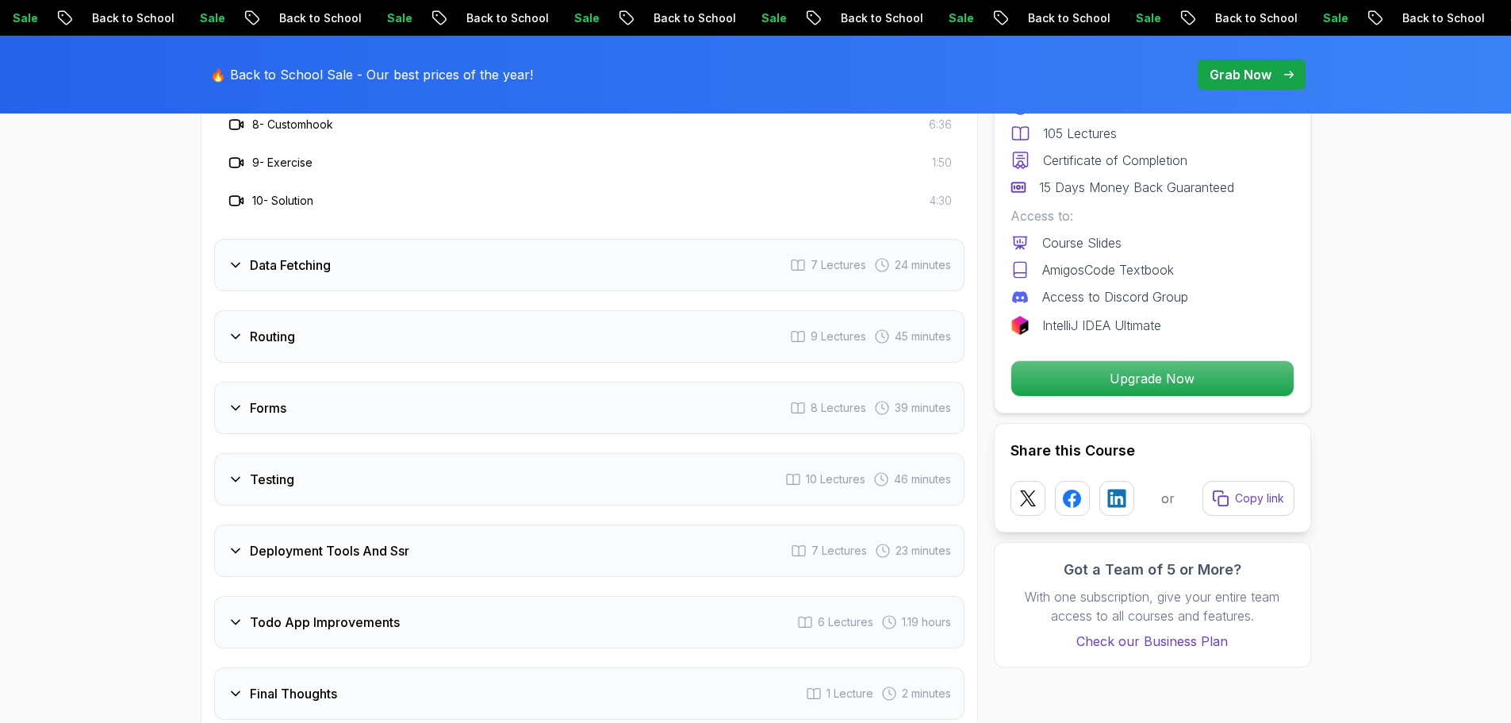
click at [445, 363] on div "Routing 9 Lectures 45 minutes" at bounding box center [589, 336] width 750 height 52
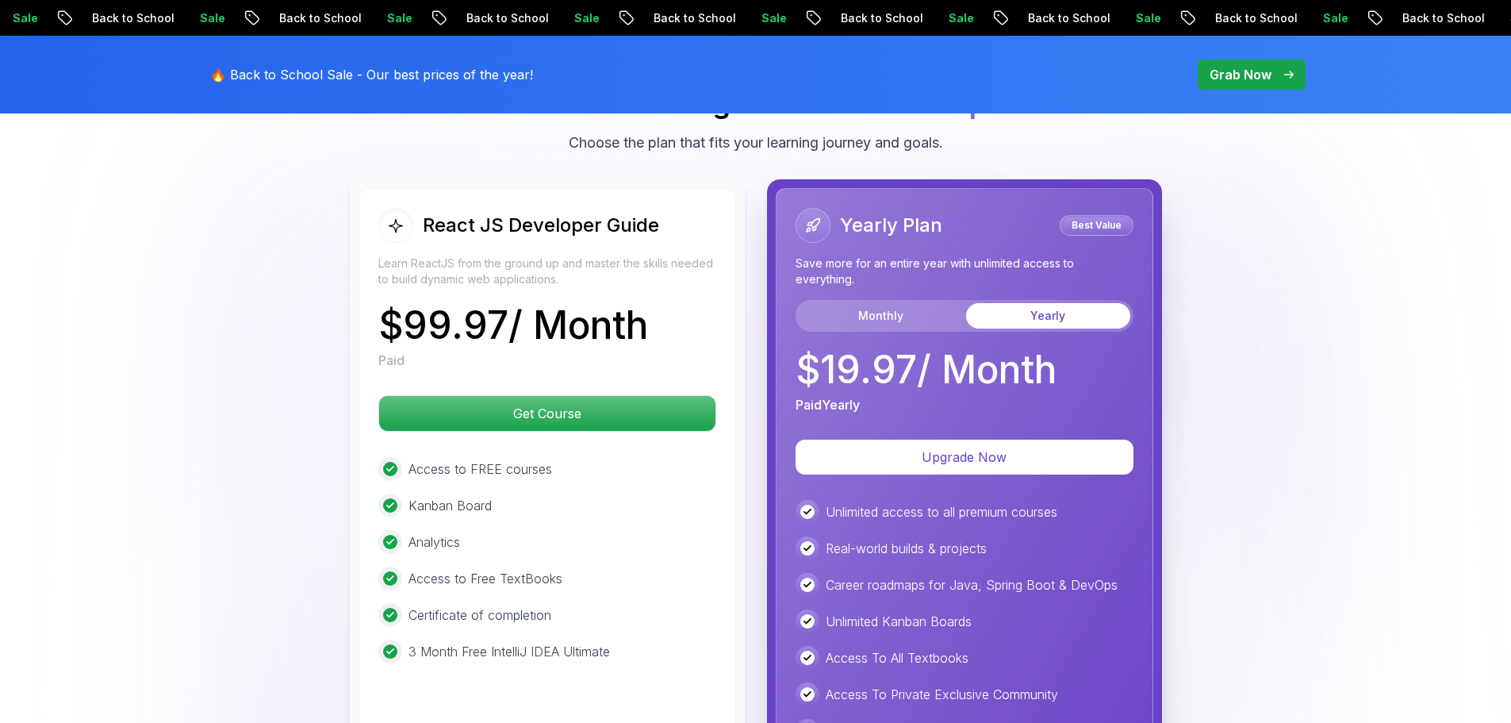
scroll to position [4045, 0]
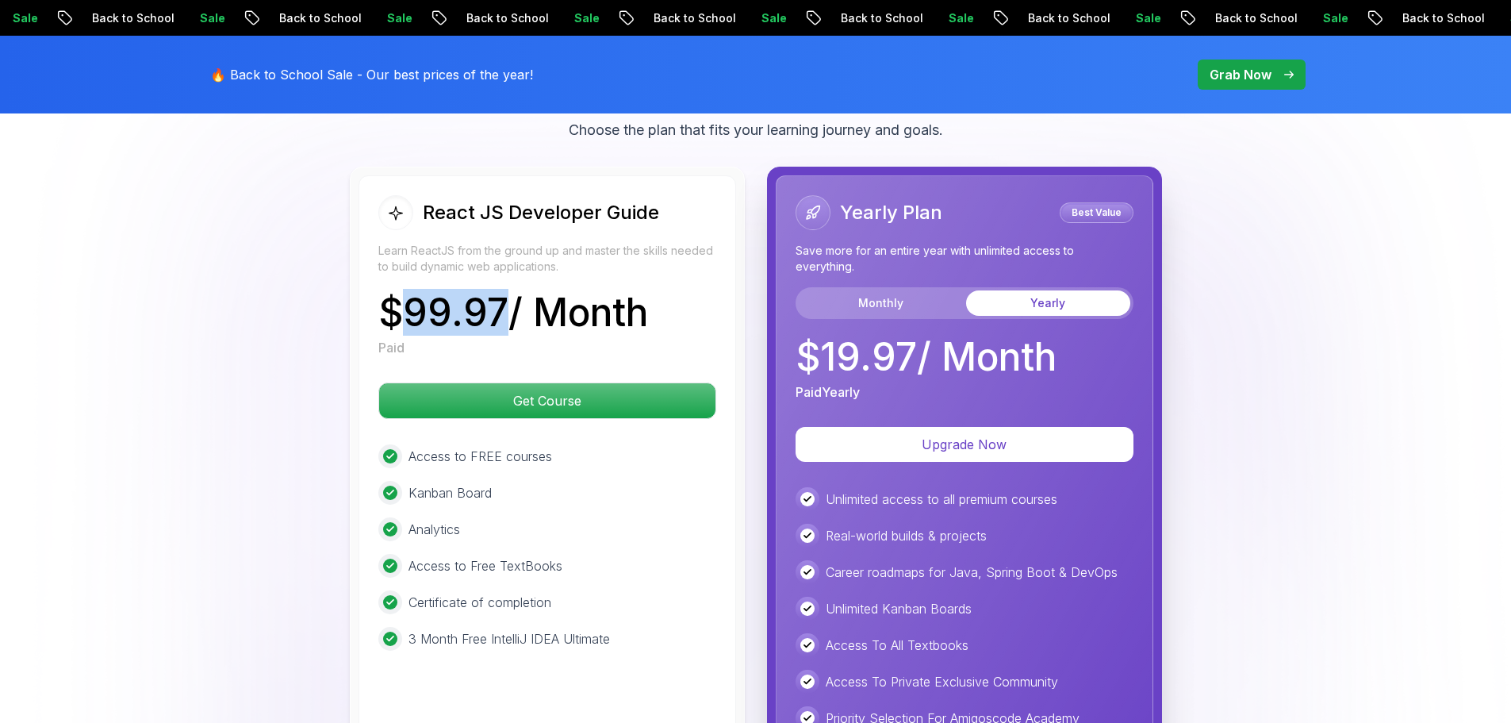
drag, startPoint x: 502, startPoint y: 337, endPoint x: 395, endPoint y: 325, distance: 107.7
click at [395, 325] on p "$ 99.97 / Month" at bounding box center [513, 312] width 270 height 38
copy p "99.97"
click at [443, 376] on img at bounding box center [445, 379] width 21 height 21
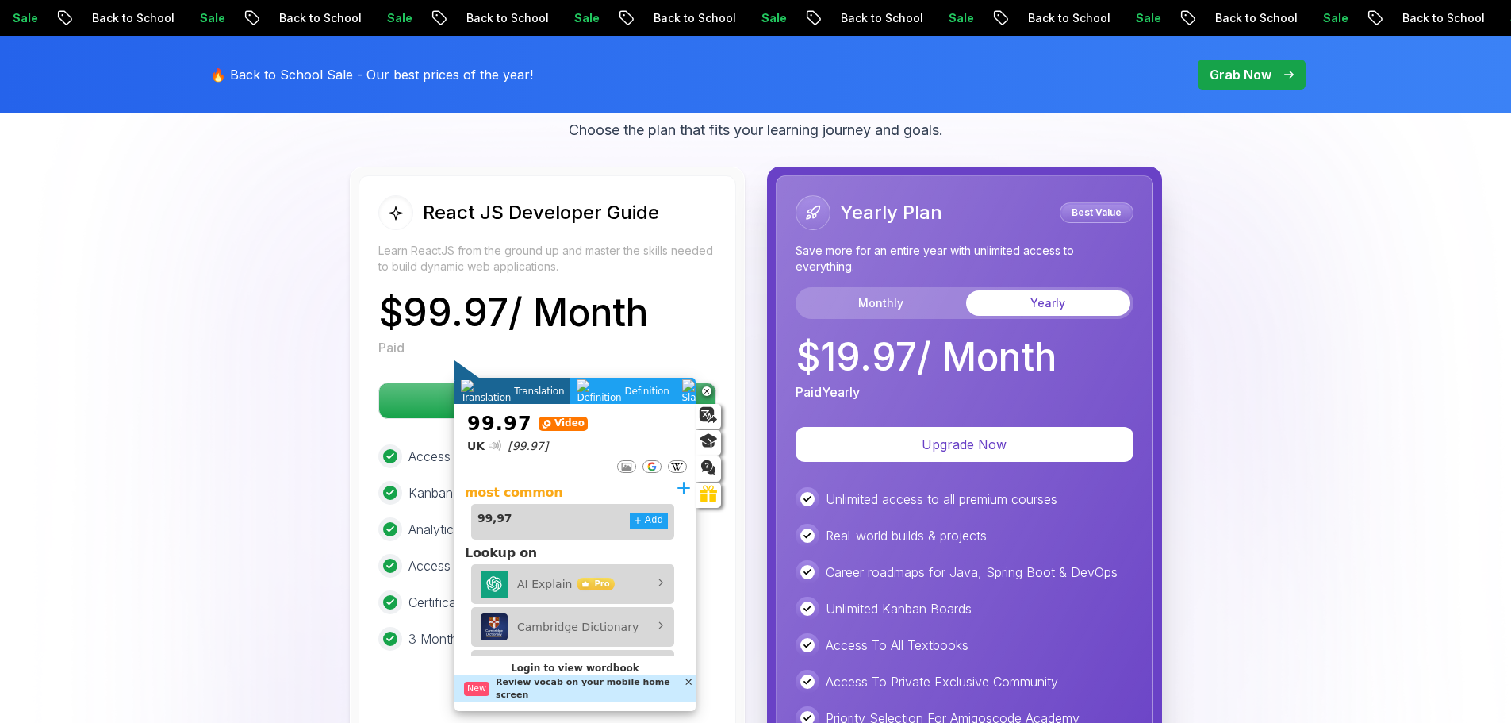
click at [217, 290] on div "React JS Developer Guide Learn ReactJS from the ground up and master the skills…" at bounding box center [756, 517] width 1111 height 701
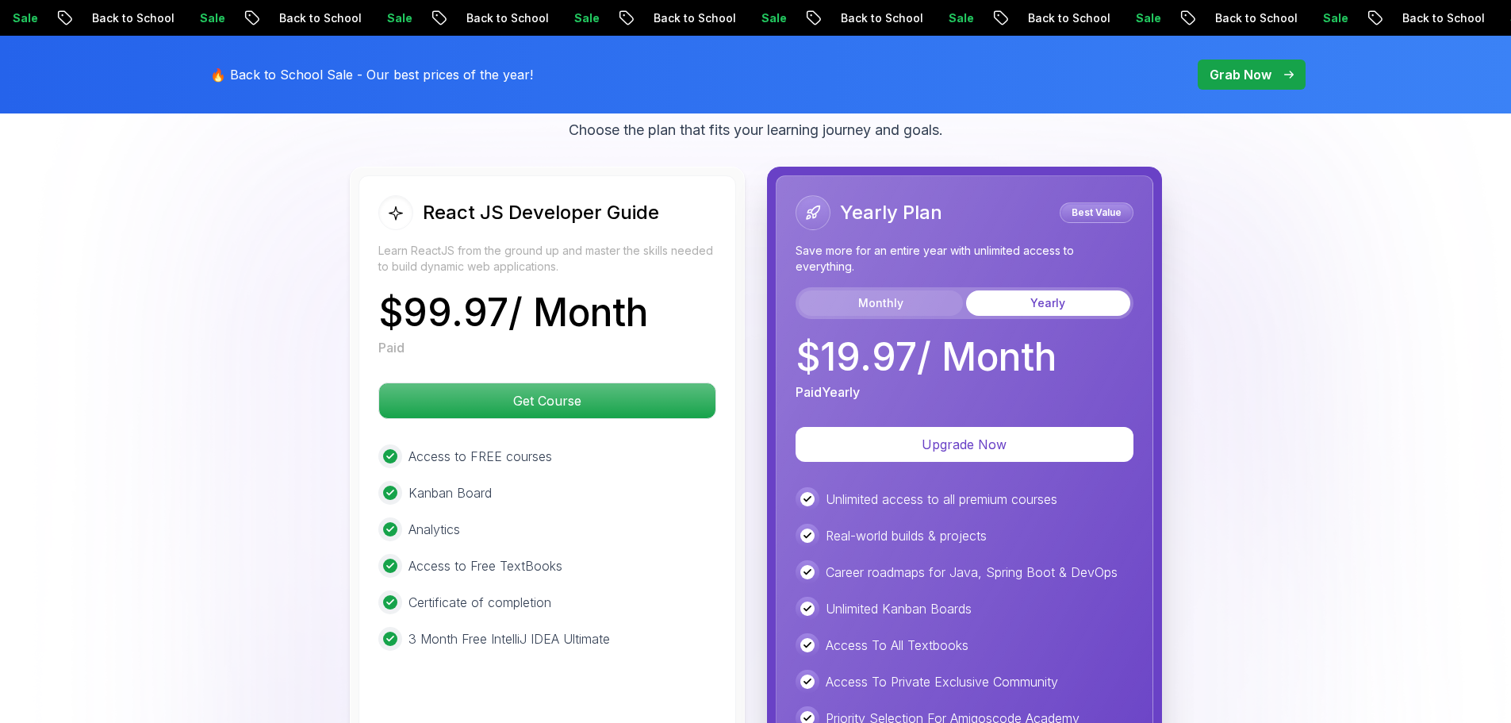
click at [898, 316] on button "Monthly" at bounding box center [881, 302] width 164 height 25
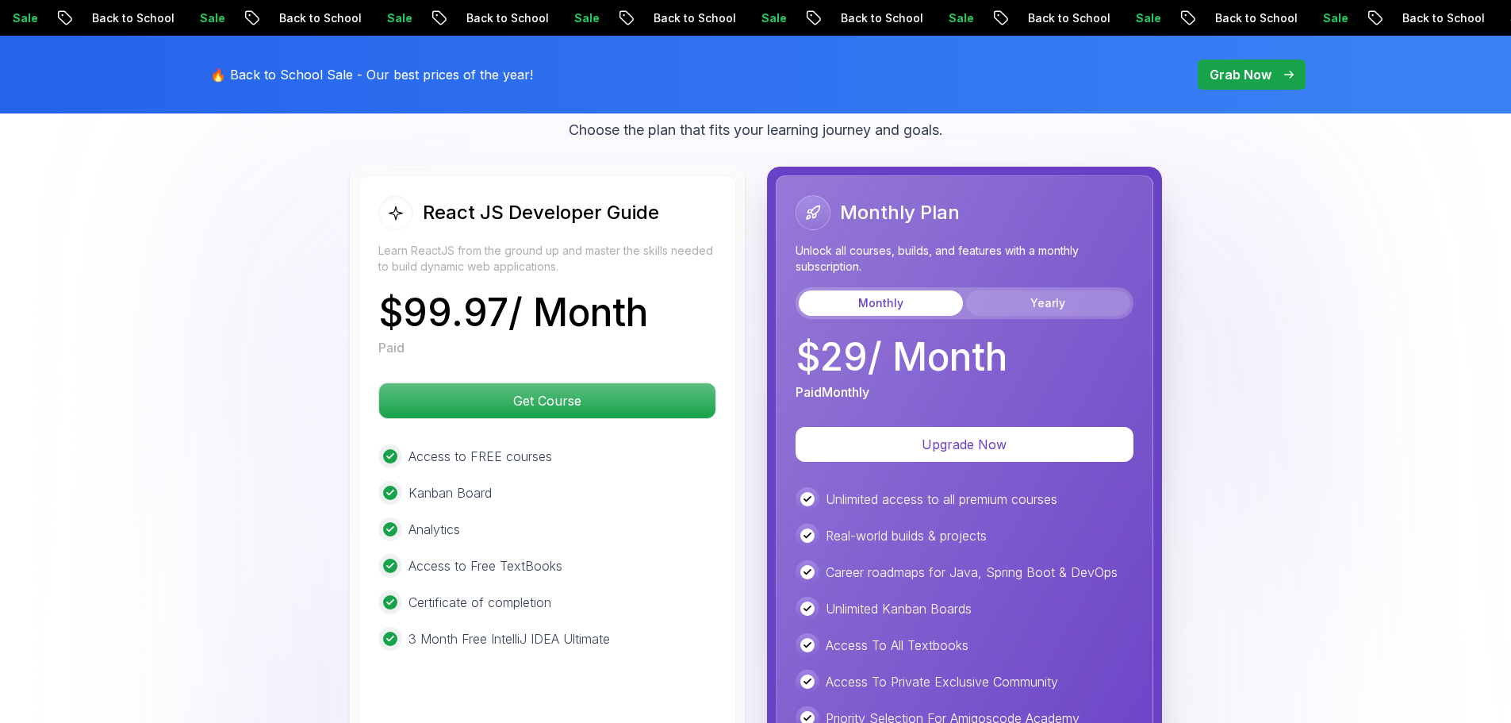
click at [1029, 316] on button "Yearly" at bounding box center [1048, 302] width 164 height 25
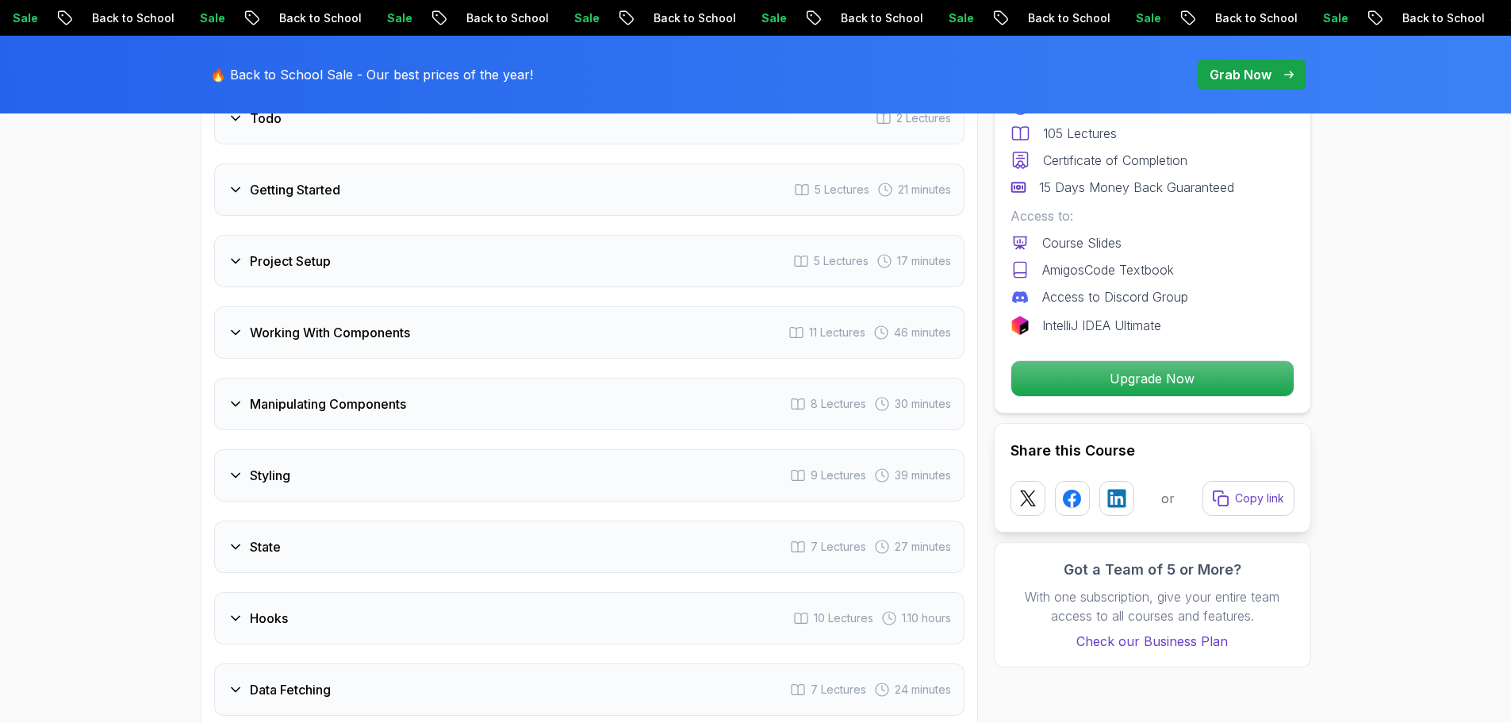
scroll to position [2142, 0]
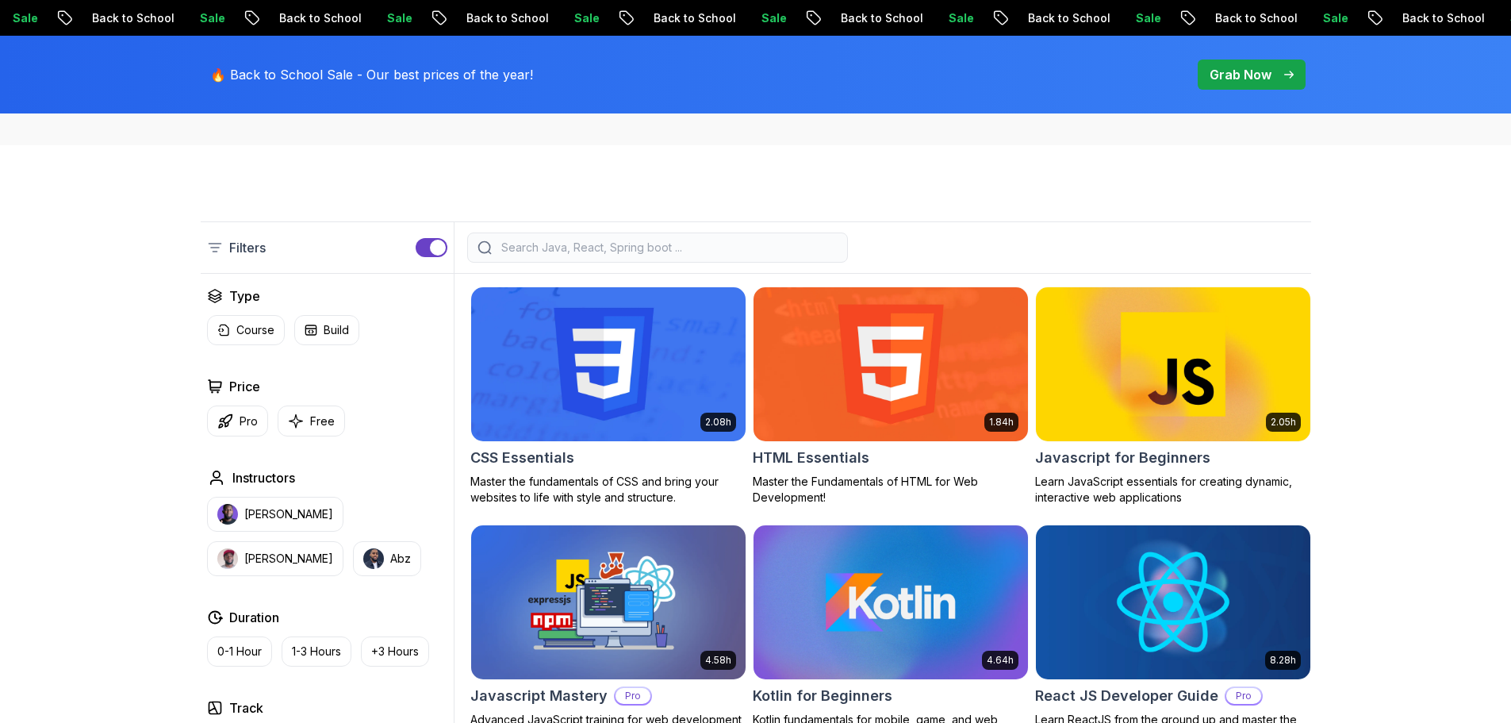
scroll to position [478, 0]
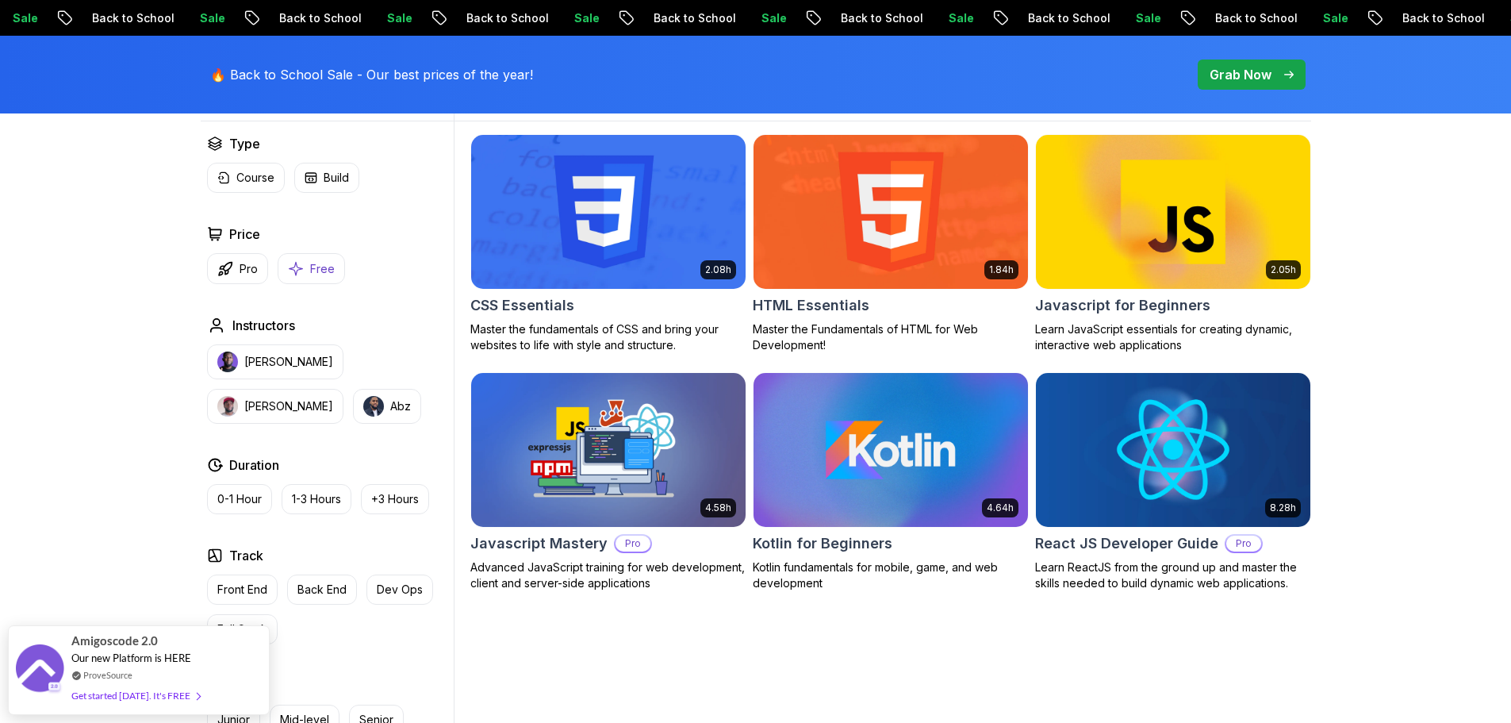
click at [311, 267] on p "Free" at bounding box center [322, 269] width 25 height 16
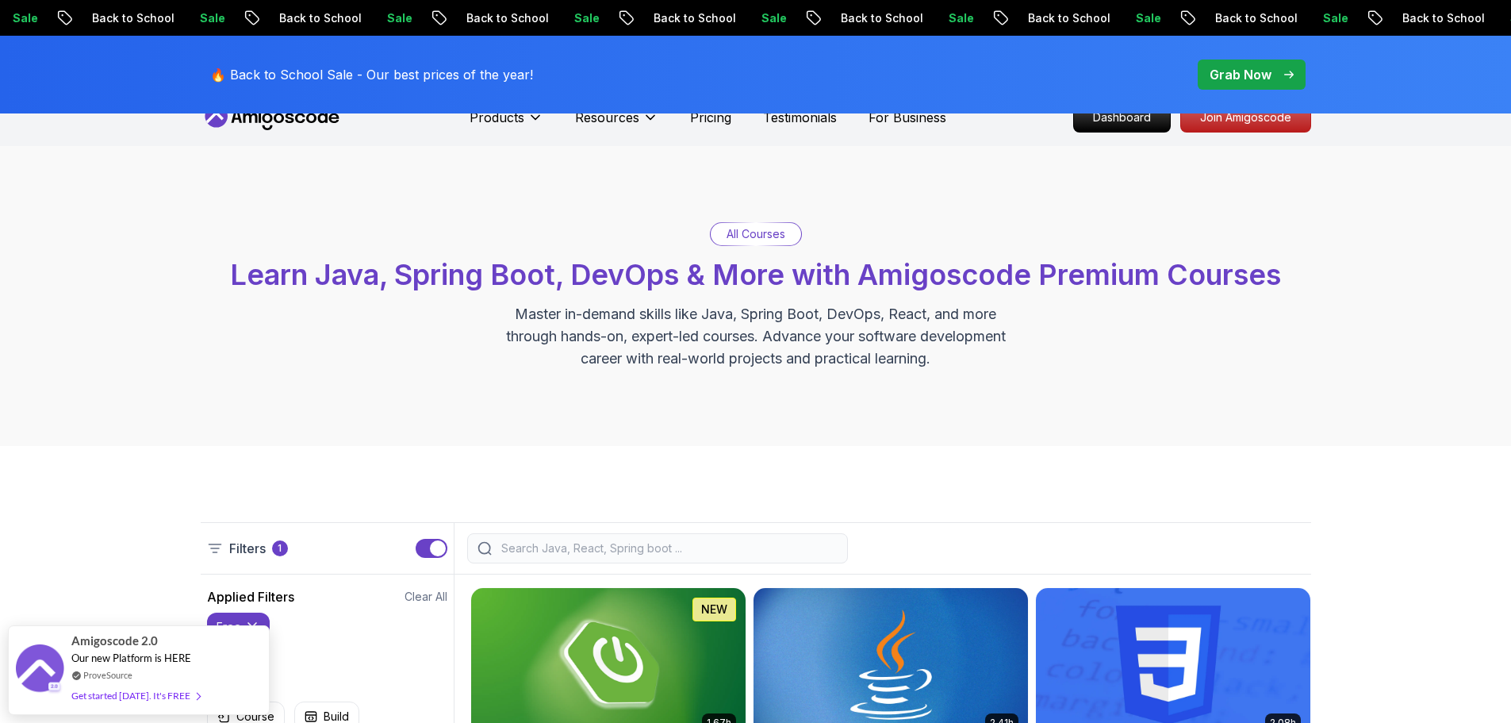
scroll to position [2, 0]
